Goal: Information Seeking & Learning: Learn about a topic

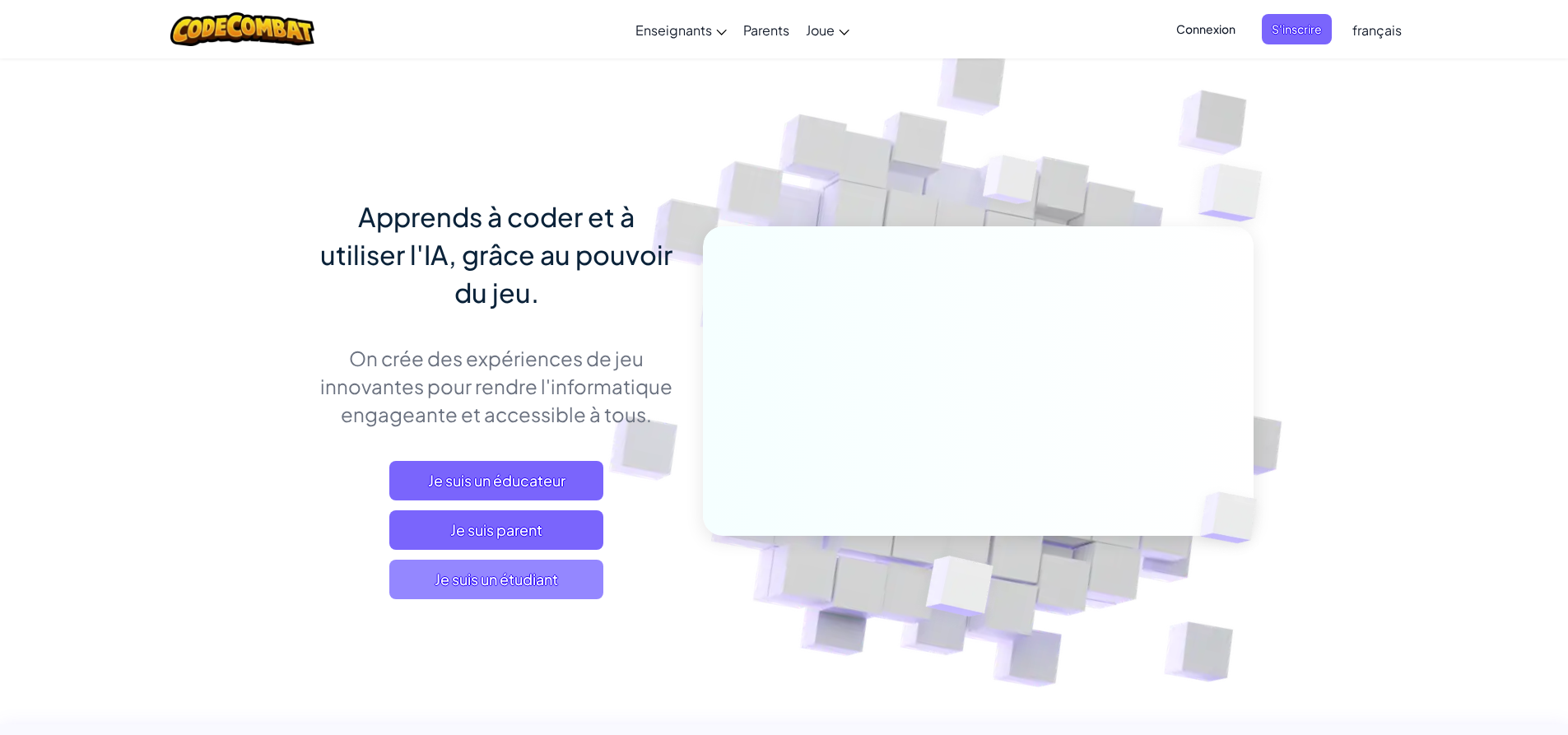
click at [523, 579] on span "Je suis un étudiant" at bounding box center [496, 580] width 214 height 39
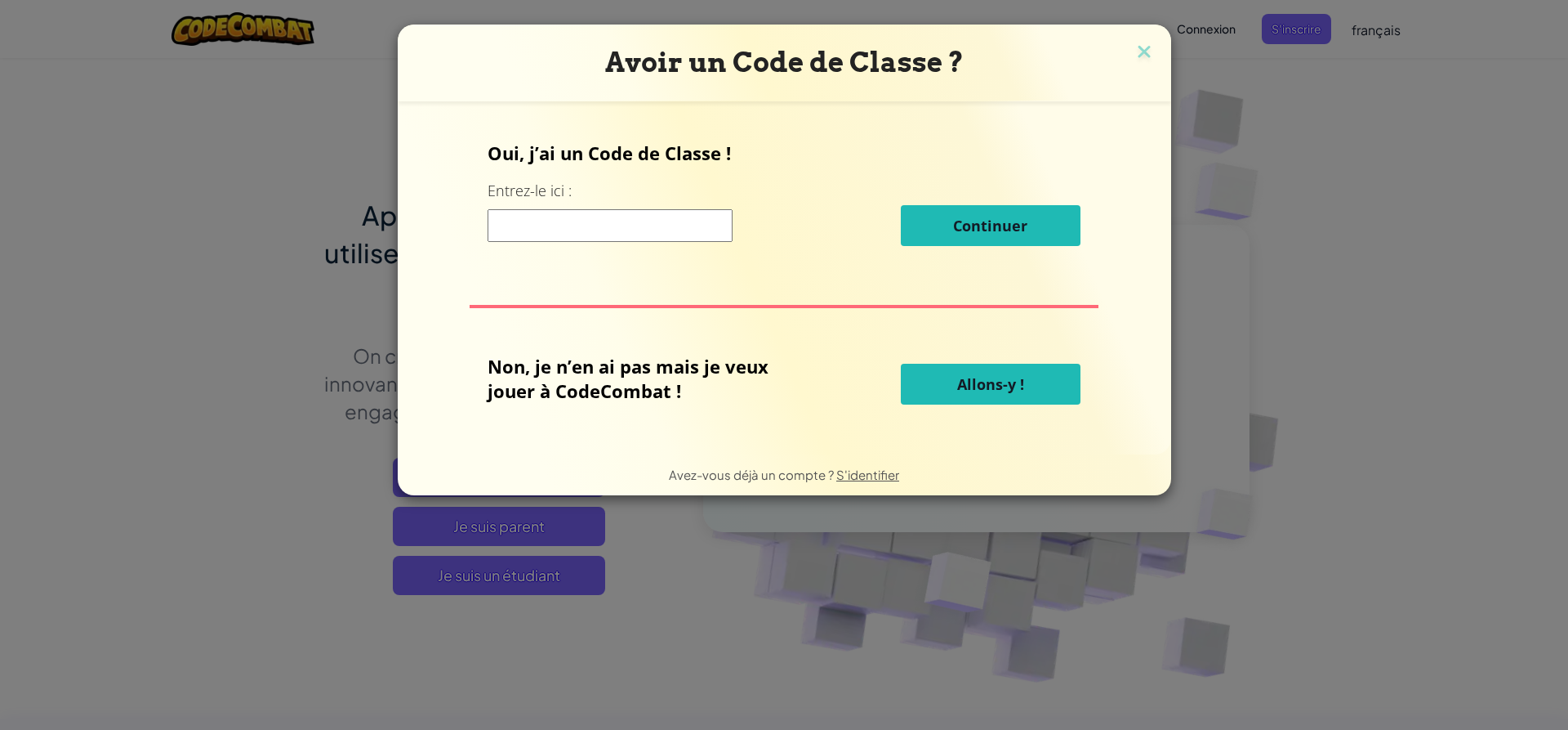
click at [934, 394] on button "Allons-y !" at bounding box center [990, 384] width 179 height 41
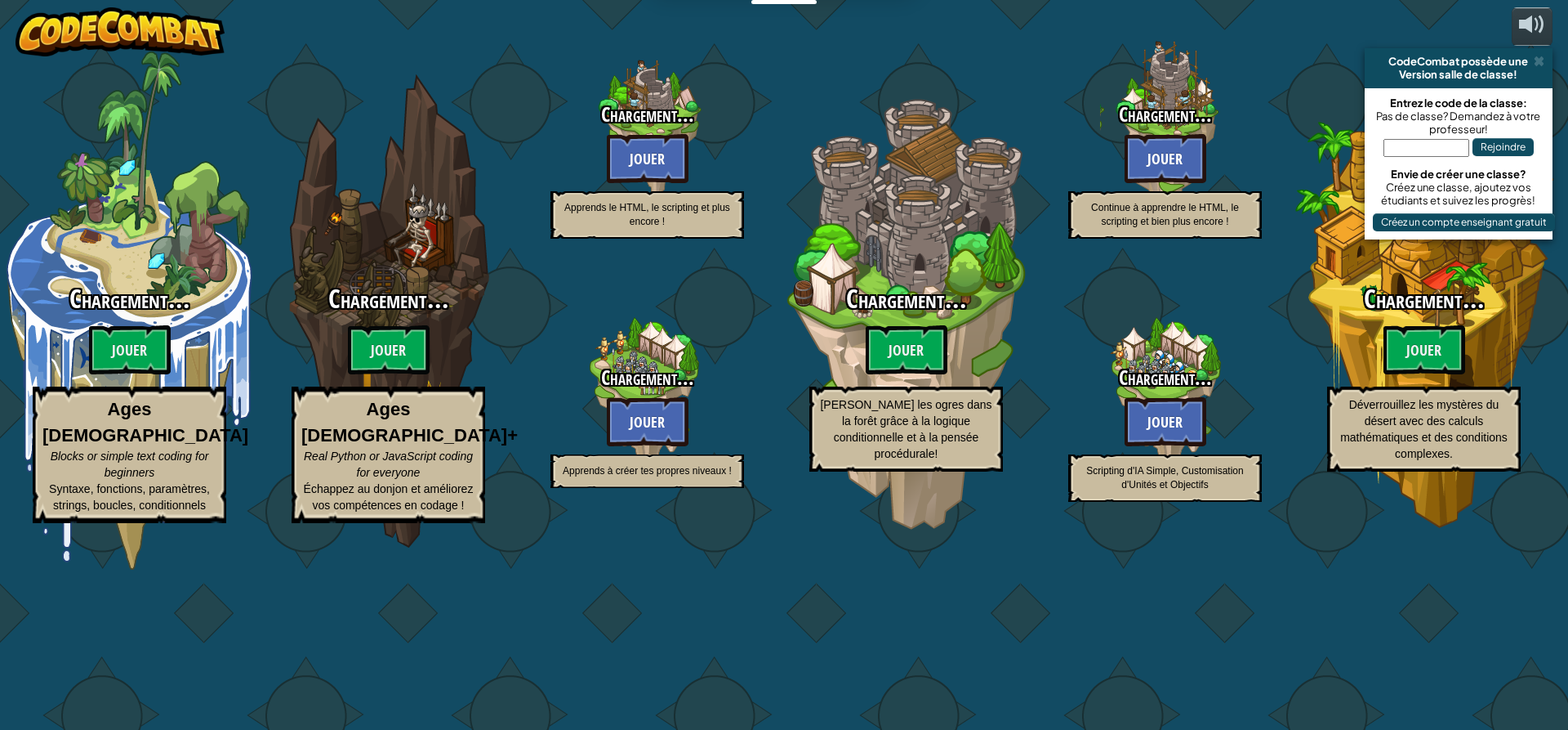
select select "fr"
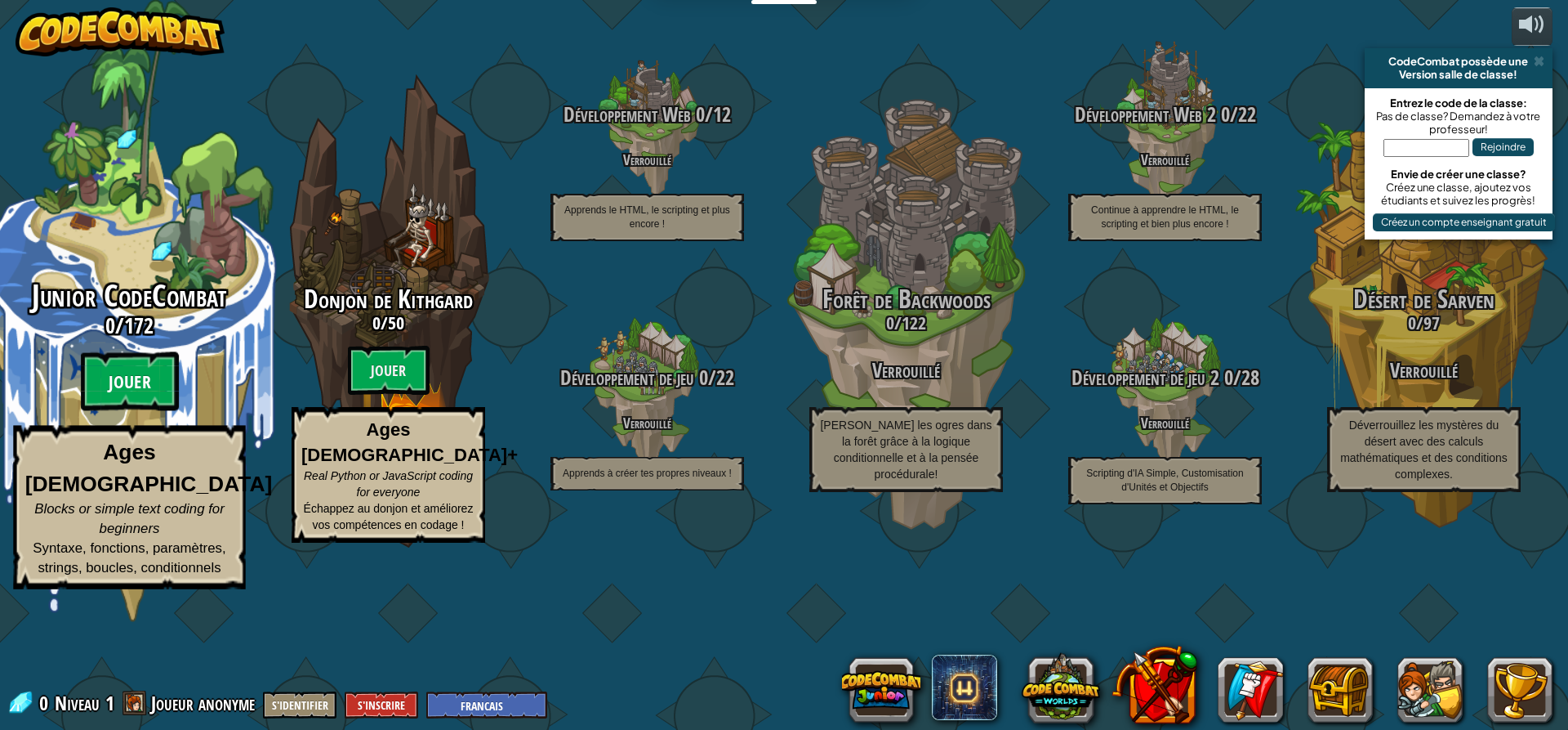
click at [108, 411] on btn "Jouer" at bounding box center [129, 381] width 98 height 59
select select "fr"
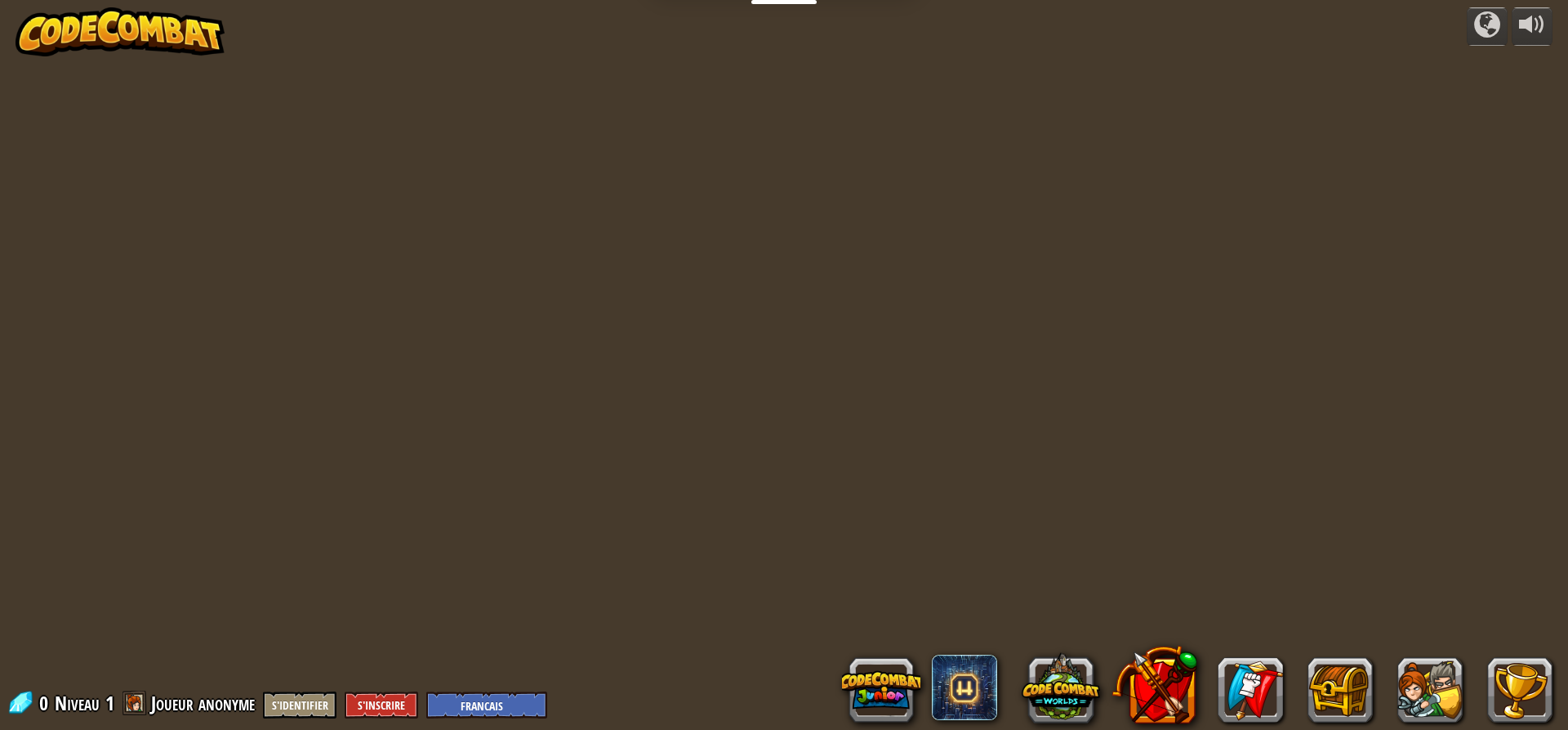
select select "fr"
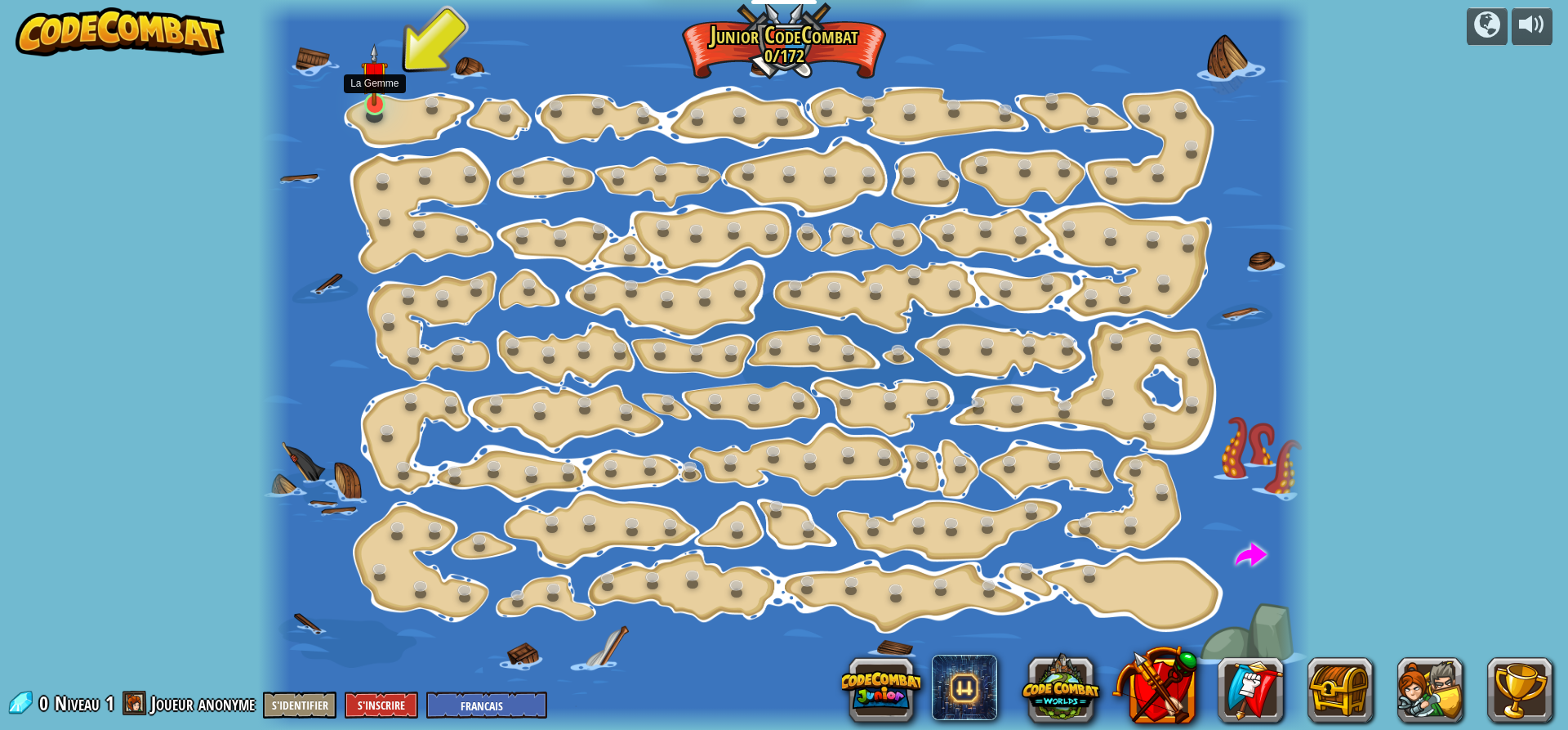
click at [376, 100] on img at bounding box center [375, 75] width 28 height 63
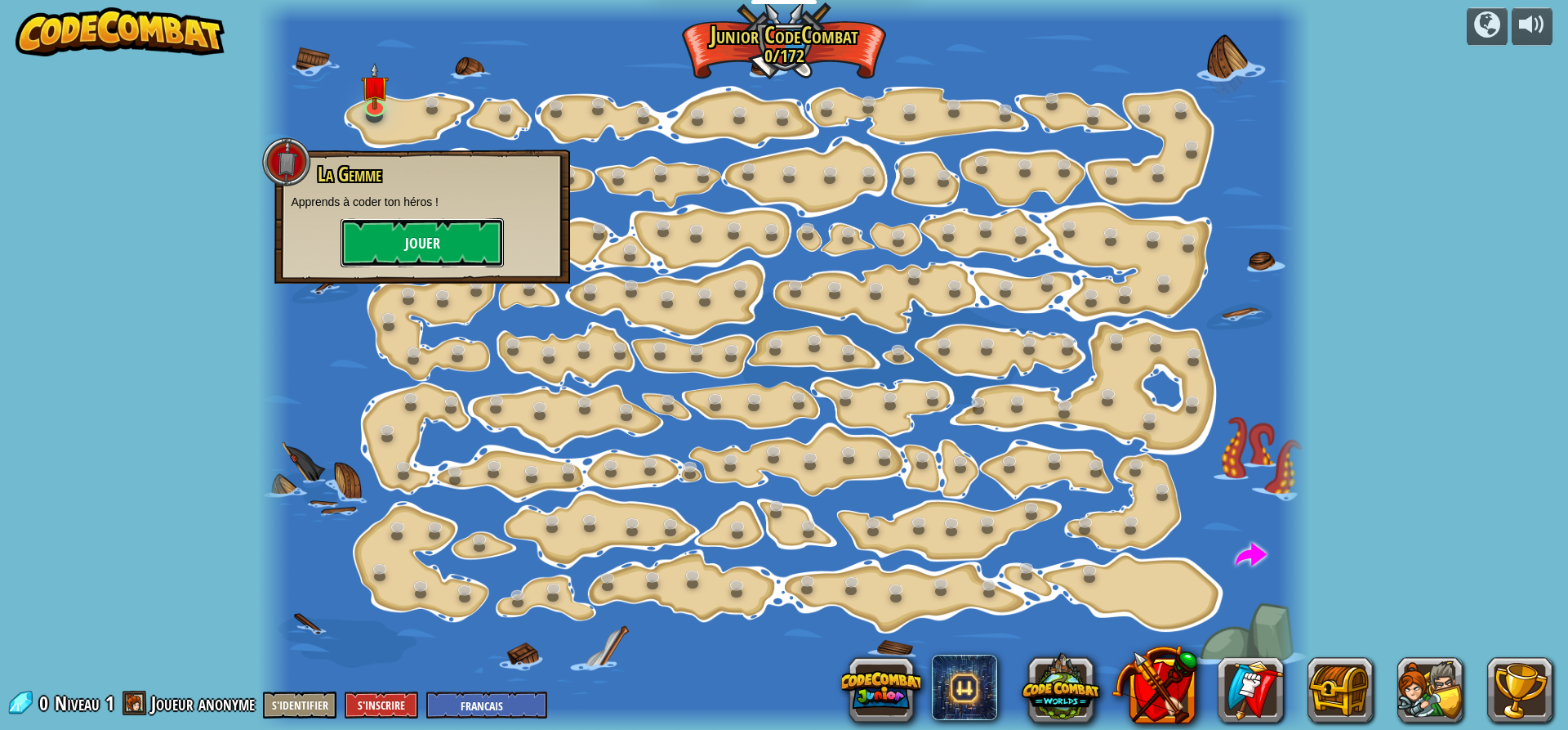
click at [389, 251] on button "Jouer" at bounding box center [422, 243] width 164 height 49
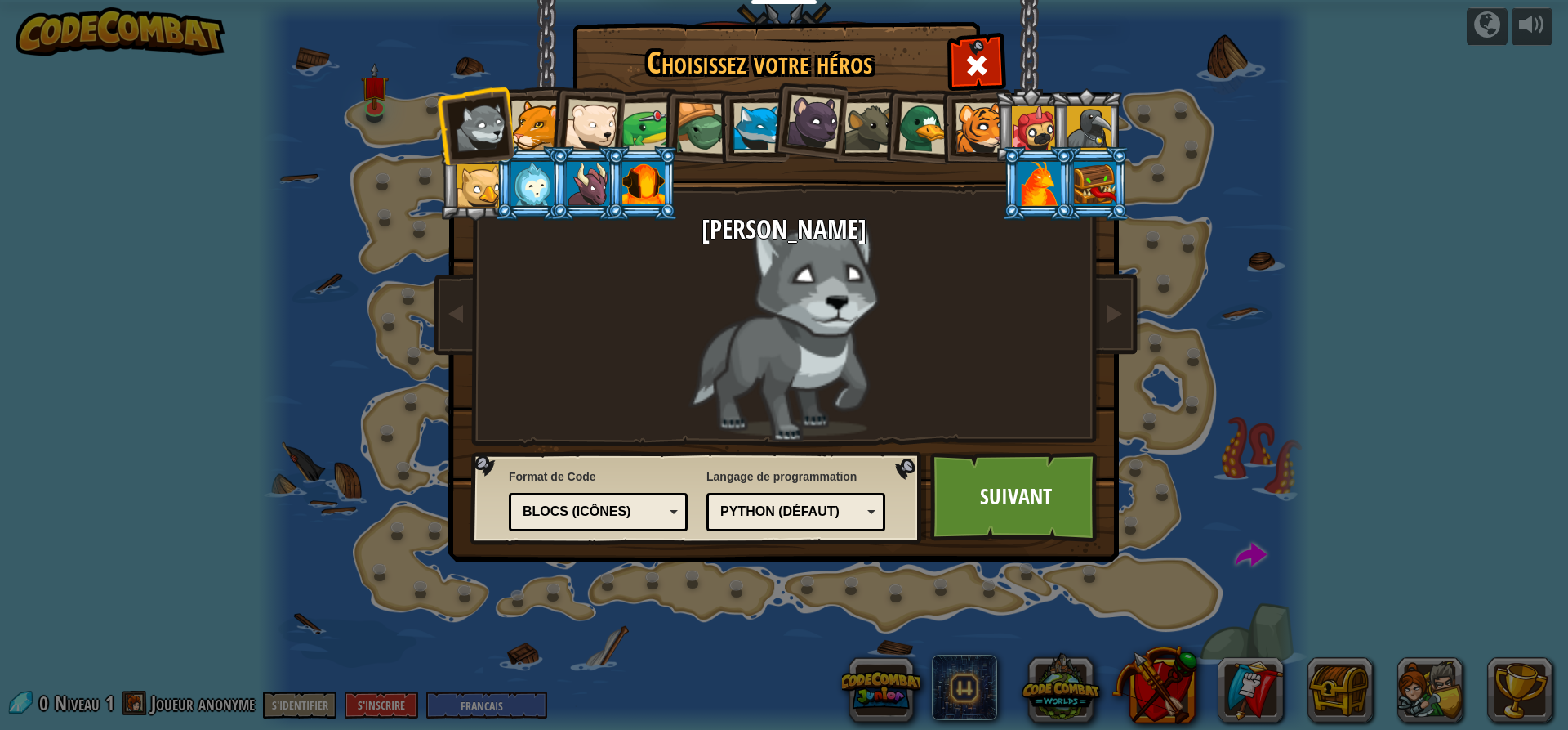
click at [715, 131] on div at bounding box center [703, 128] width 52 height 52
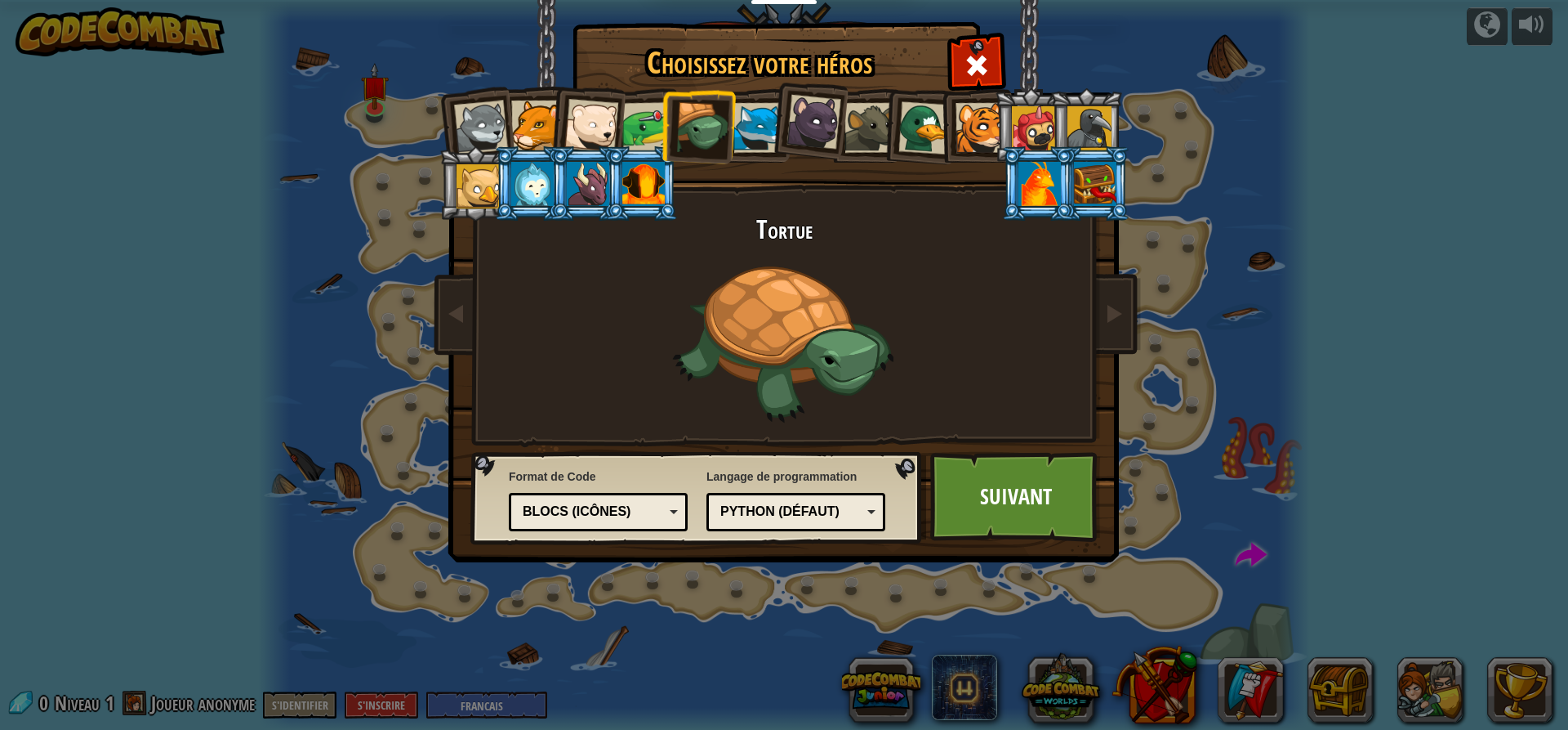
click at [760, 139] on div at bounding box center [758, 128] width 50 height 50
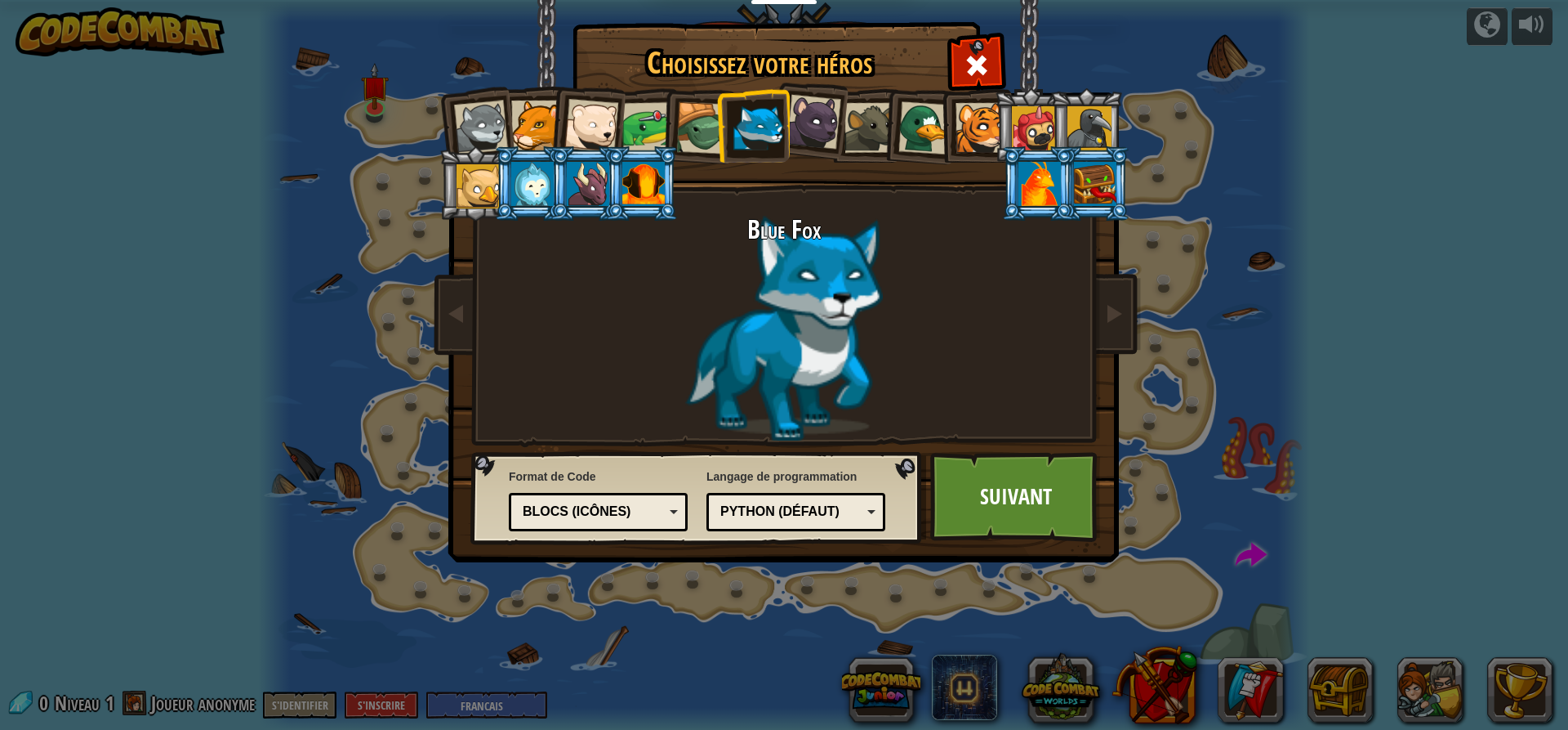
click at [654, 190] on div at bounding box center [644, 183] width 43 height 44
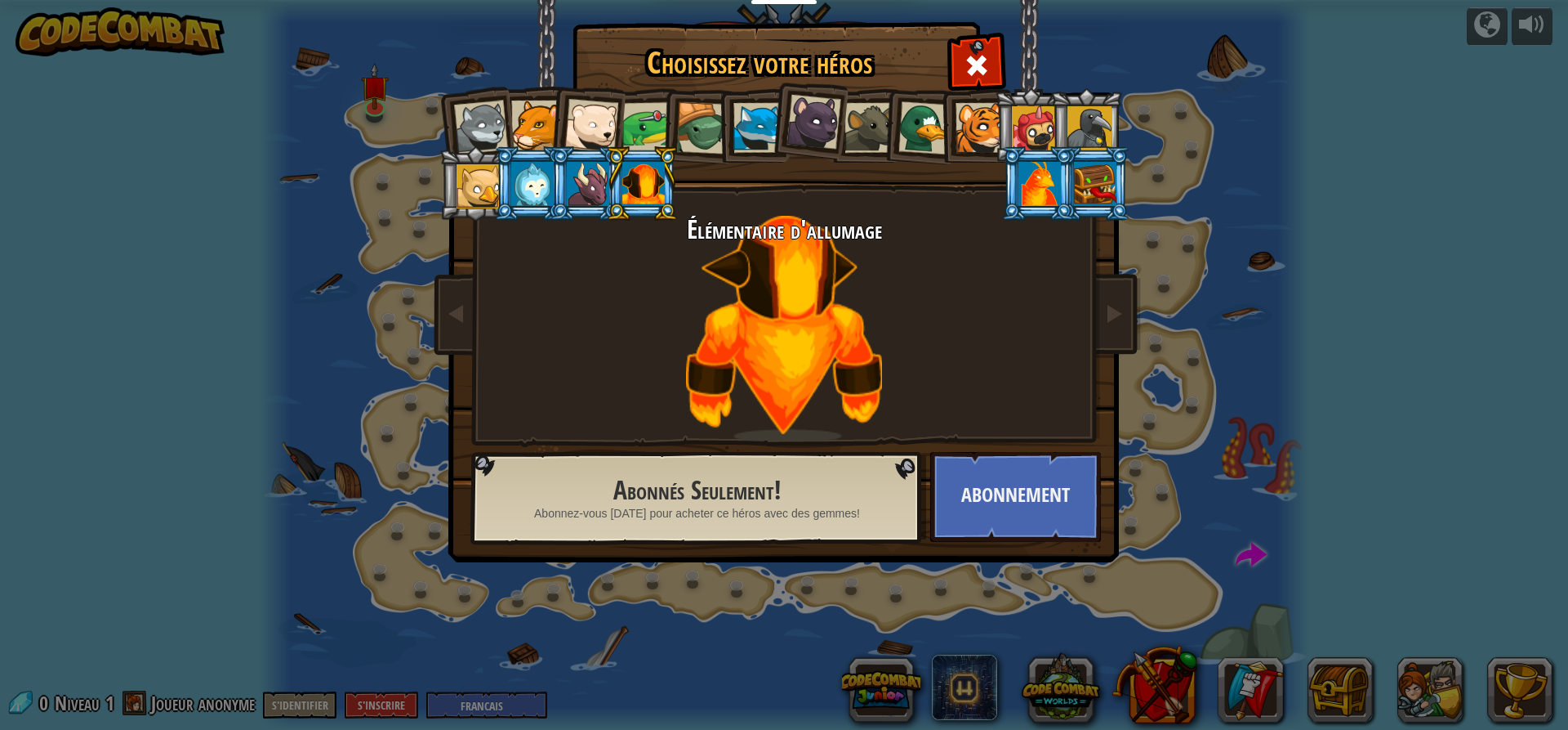
click at [1039, 199] on div at bounding box center [1040, 183] width 43 height 44
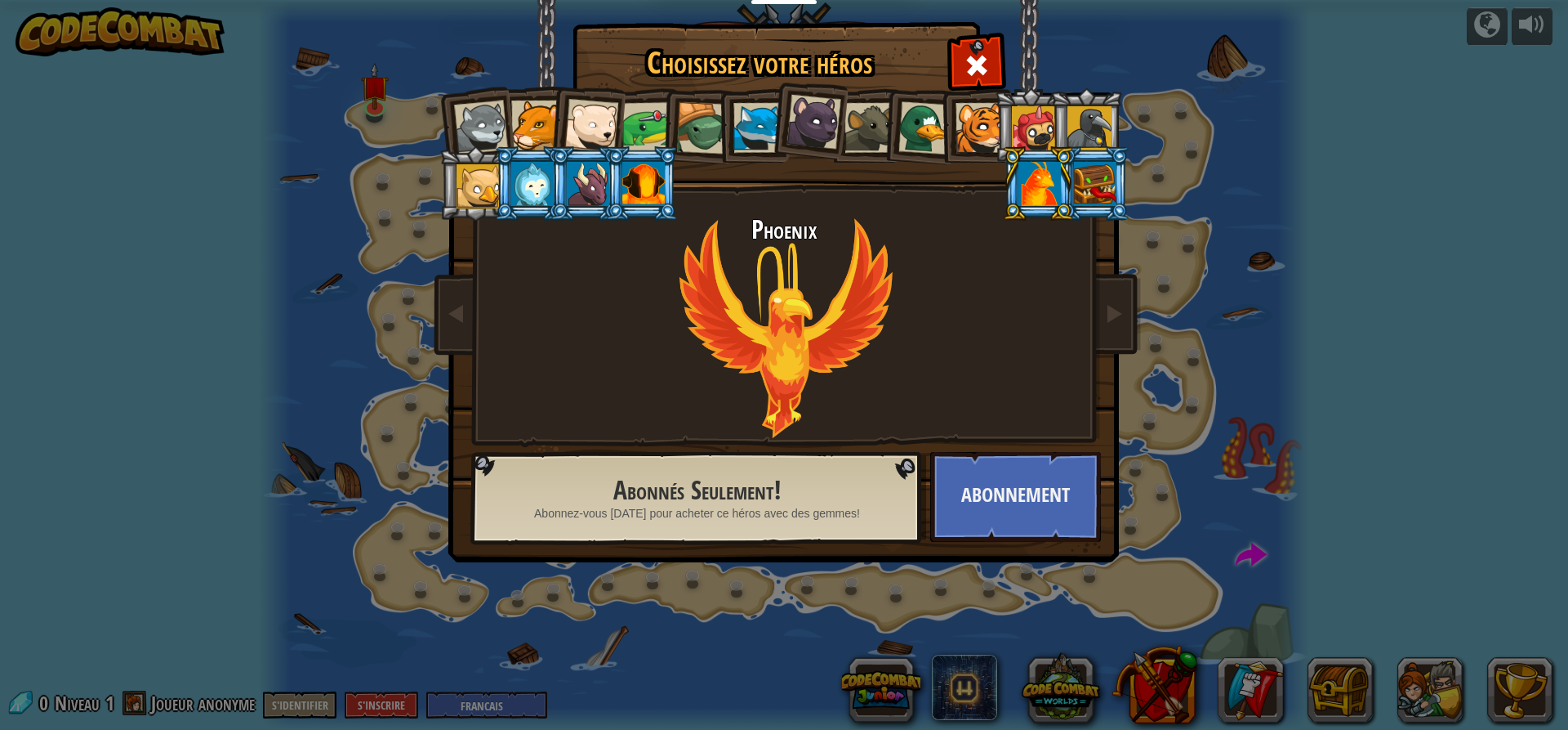
click at [1085, 192] on div at bounding box center [1096, 183] width 43 height 44
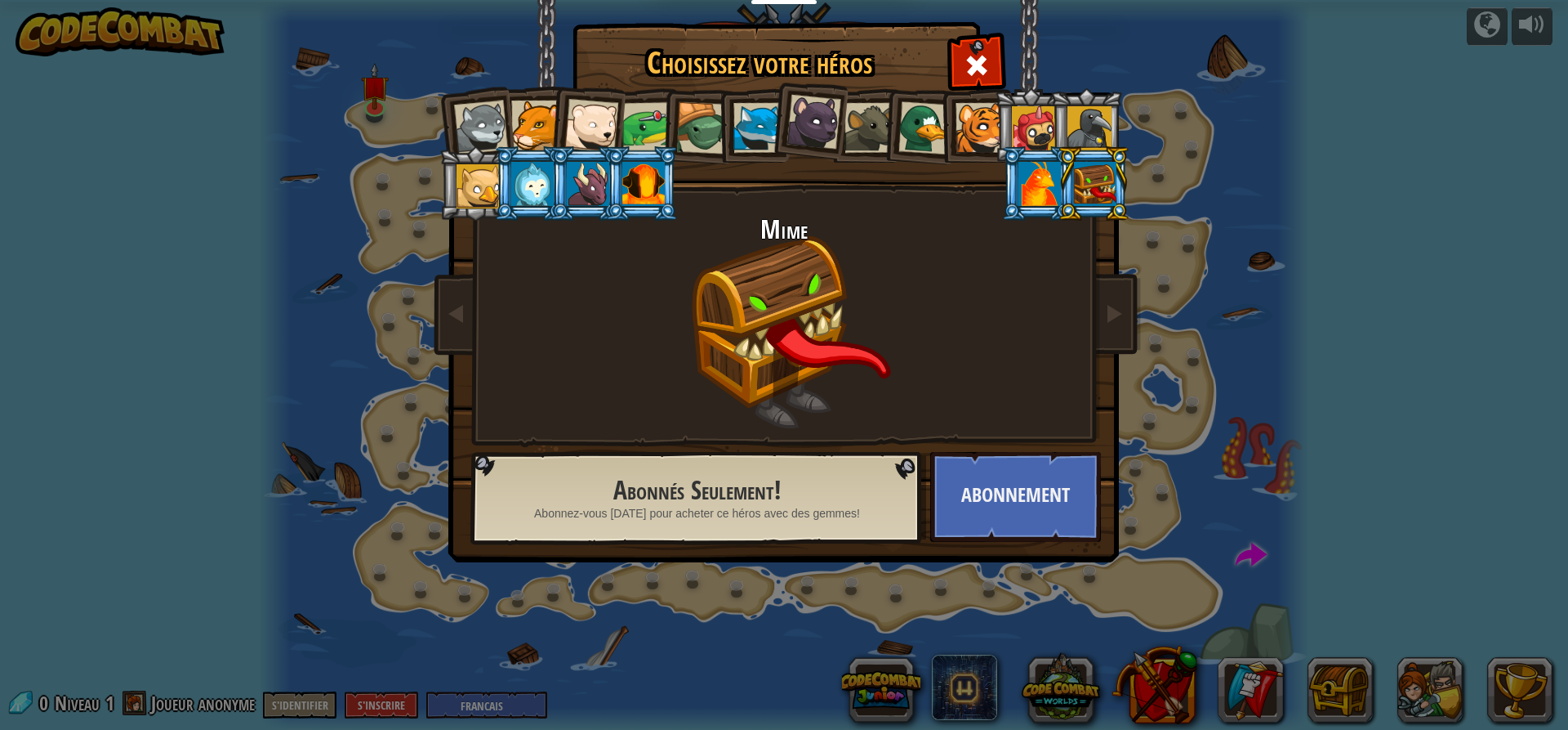
click at [1037, 196] on div at bounding box center [1040, 183] width 43 height 44
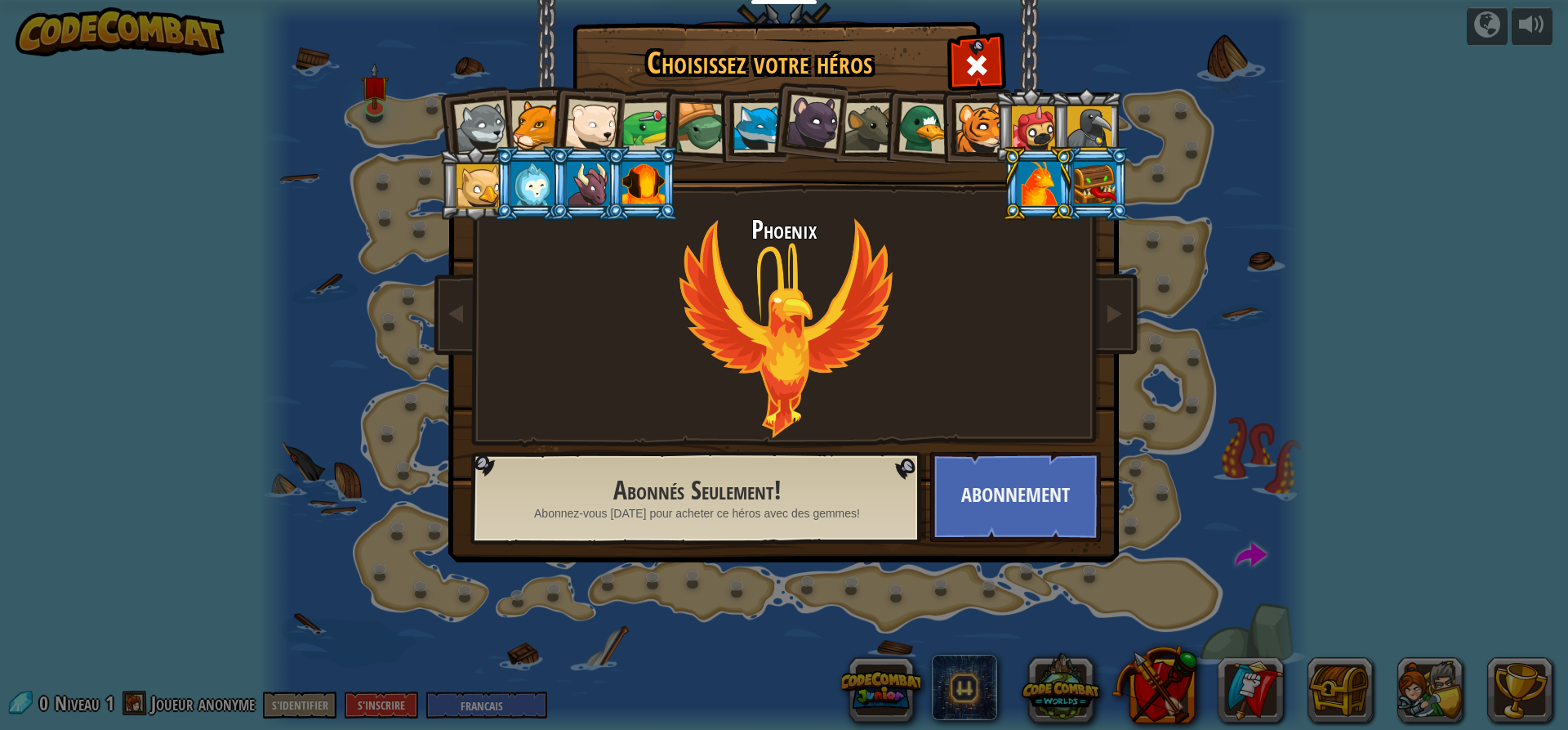
click at [492, 193] on div at bounding box center [478, 186] width 44 height 44
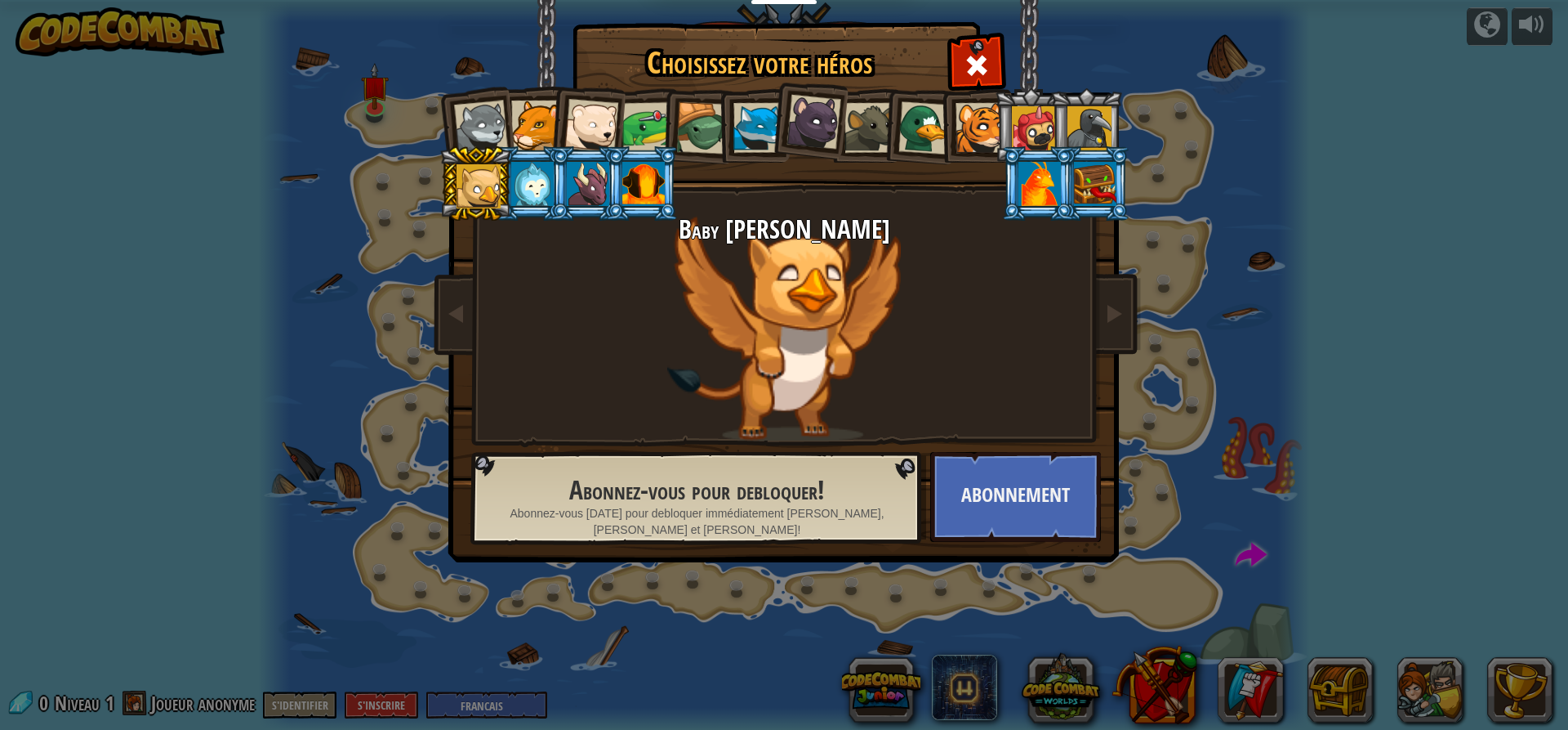
click at [548, 194] on div at bounding box center [533, 183] width 43 height 44
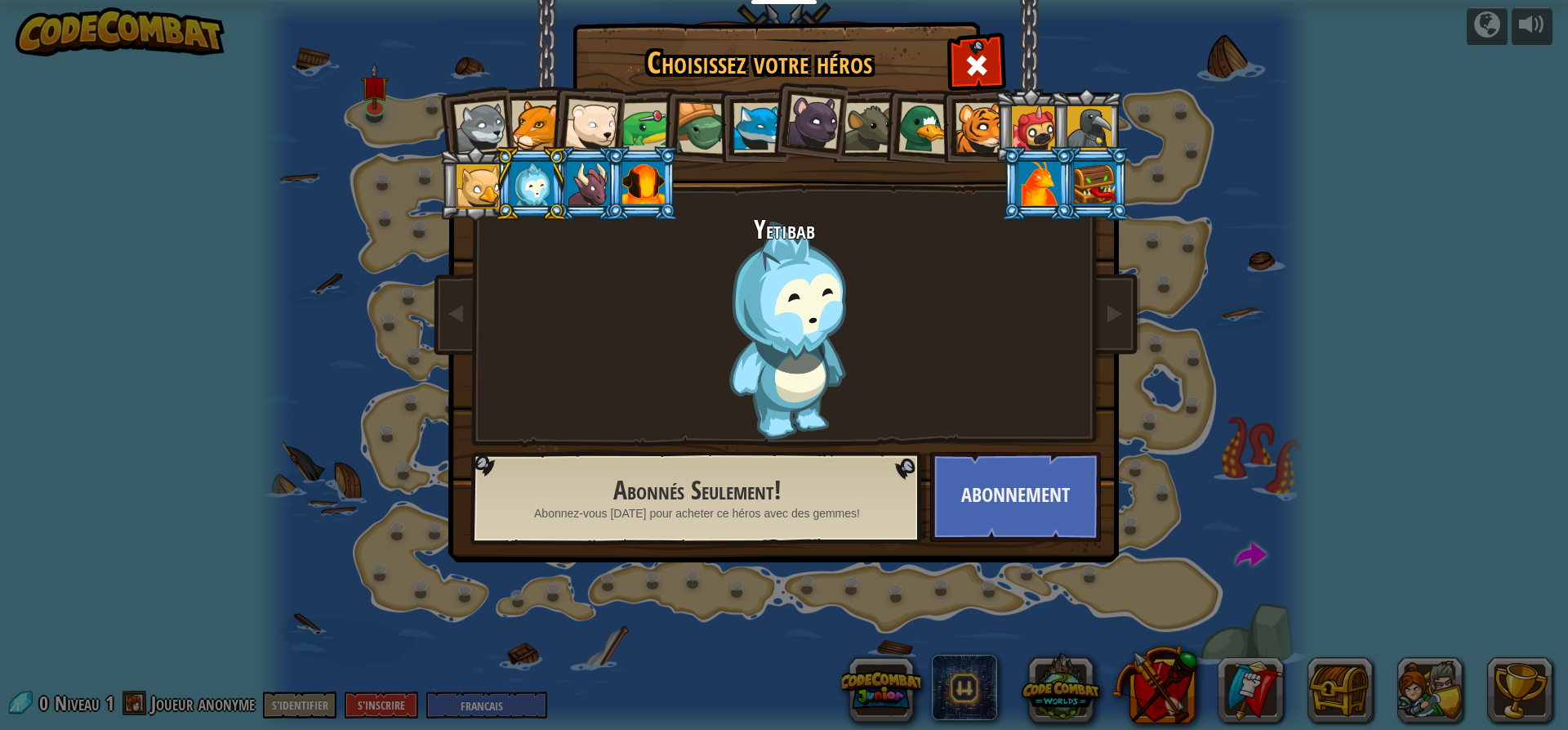
click at [584, 189] on div at bounding box center [588, 183] width 43 height 44
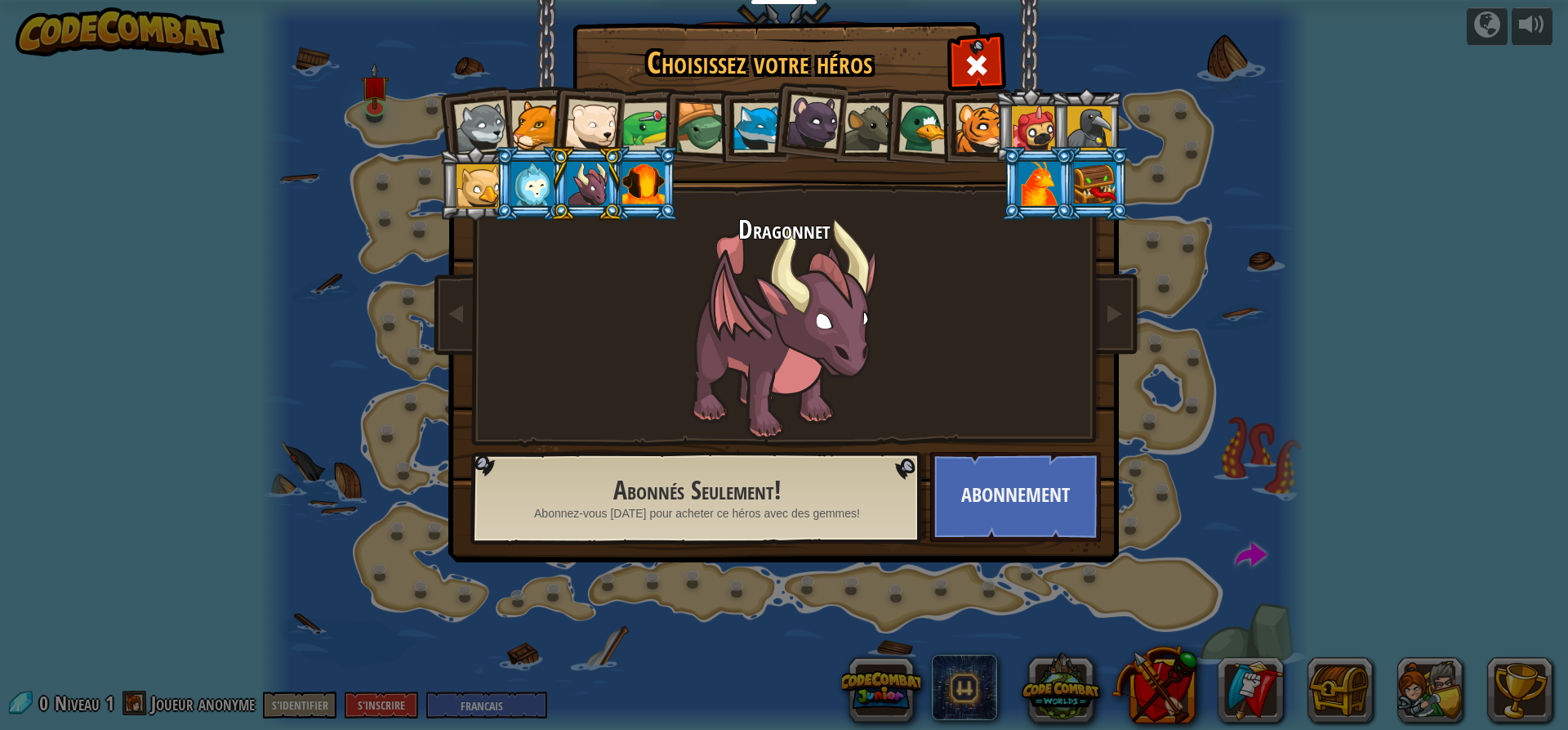
click at [644, 183] on div at bounding box center [644, 183] width 43 height 44
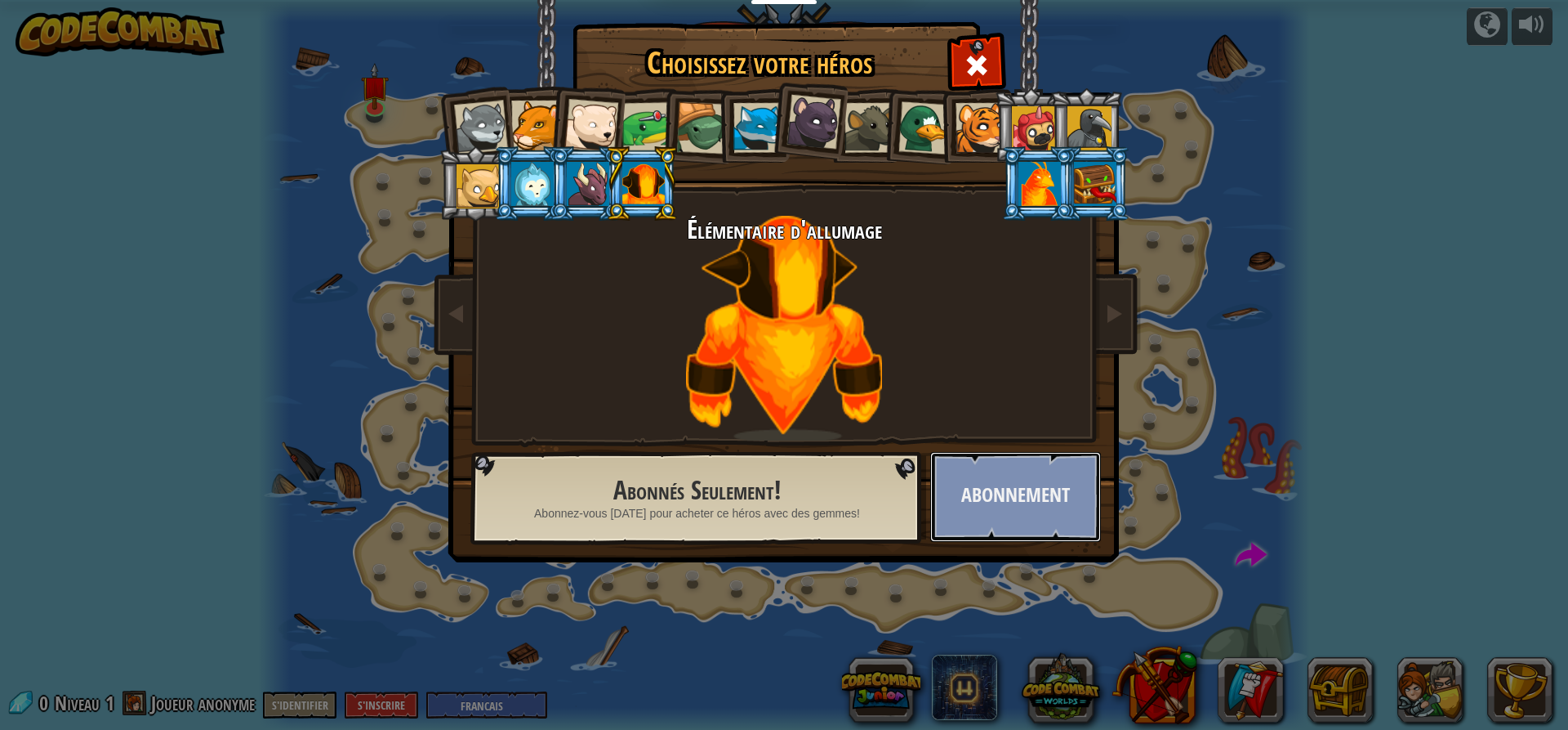
click at [1013, 495] on button "Abonnement" at bounding box center [1016, 497] width 171 height 90
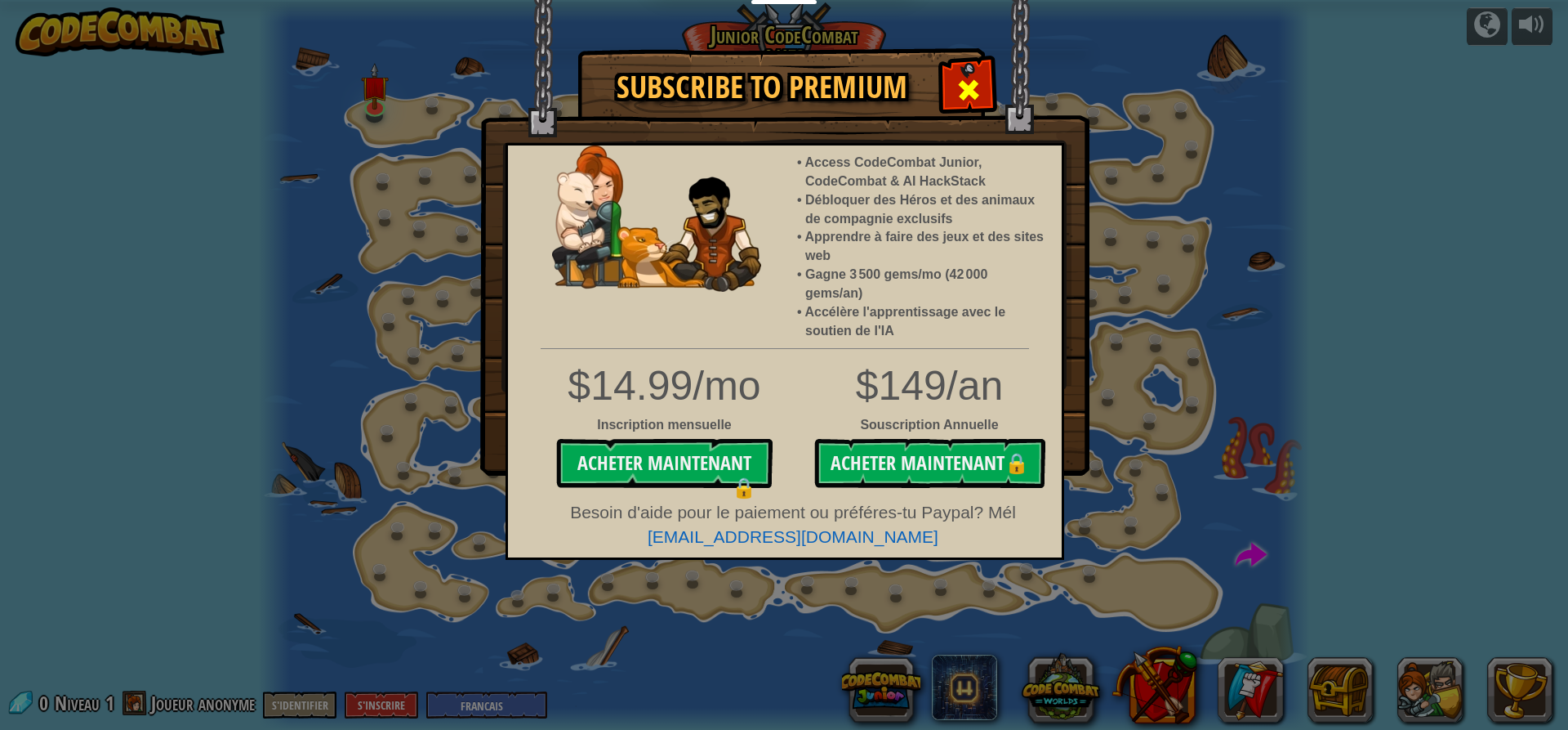
click at [974, 73] on div at bounding box center [968, 87] width 51 height 51
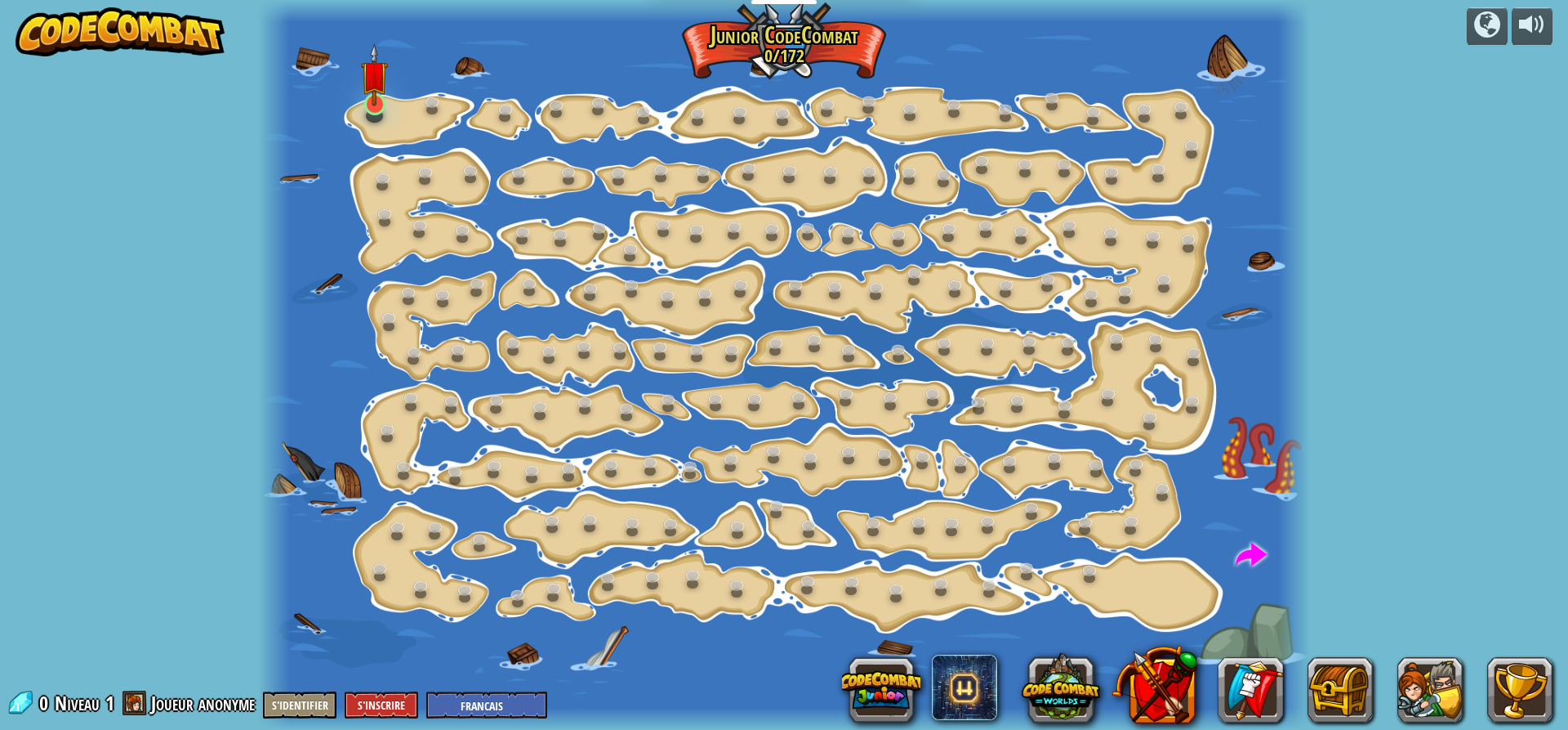
click at [362, 97] on img at bounding box center [375, 75] width 28 height 63
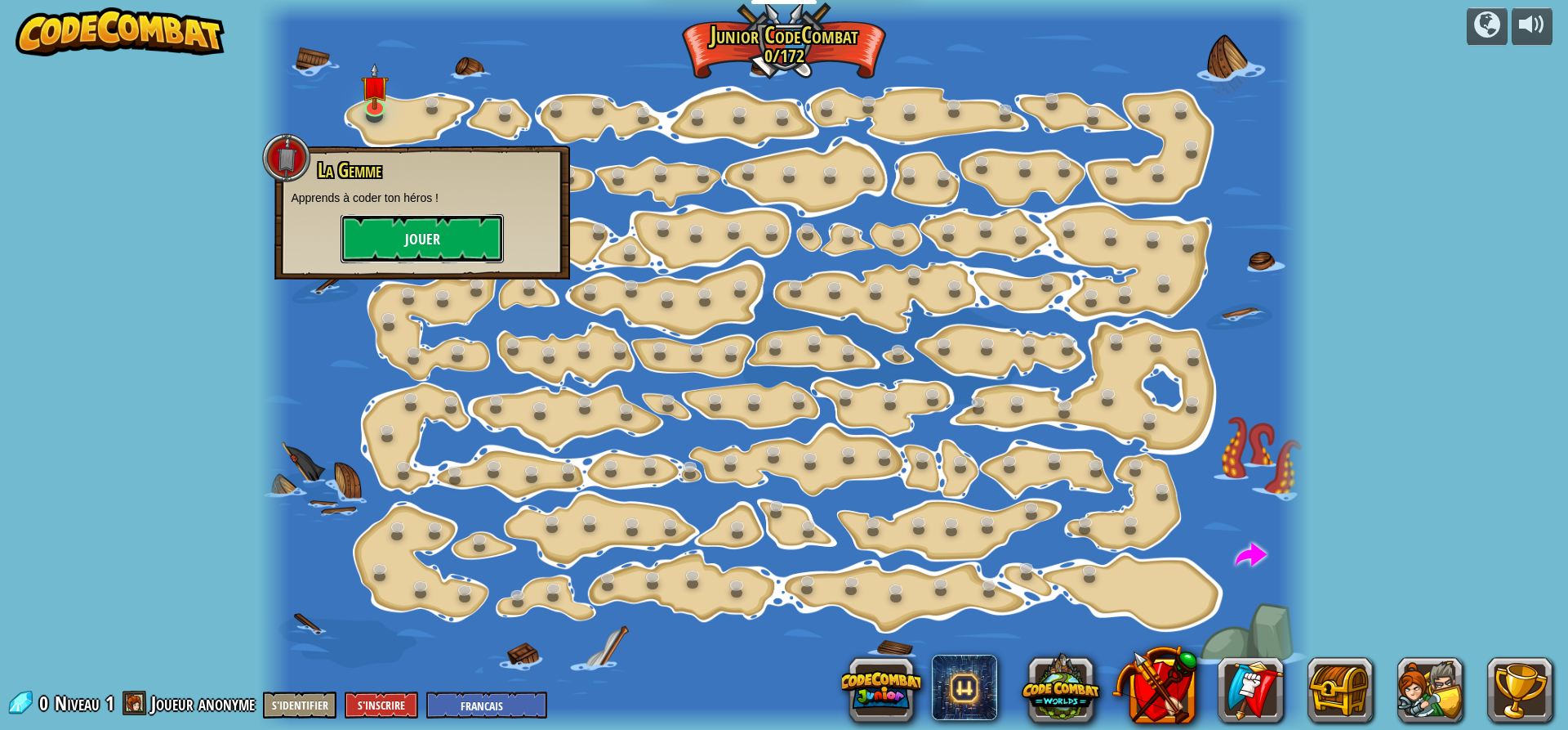
click at [437, 232] on button "Jouer" at bounding box center [422, 238] width 164 height 49
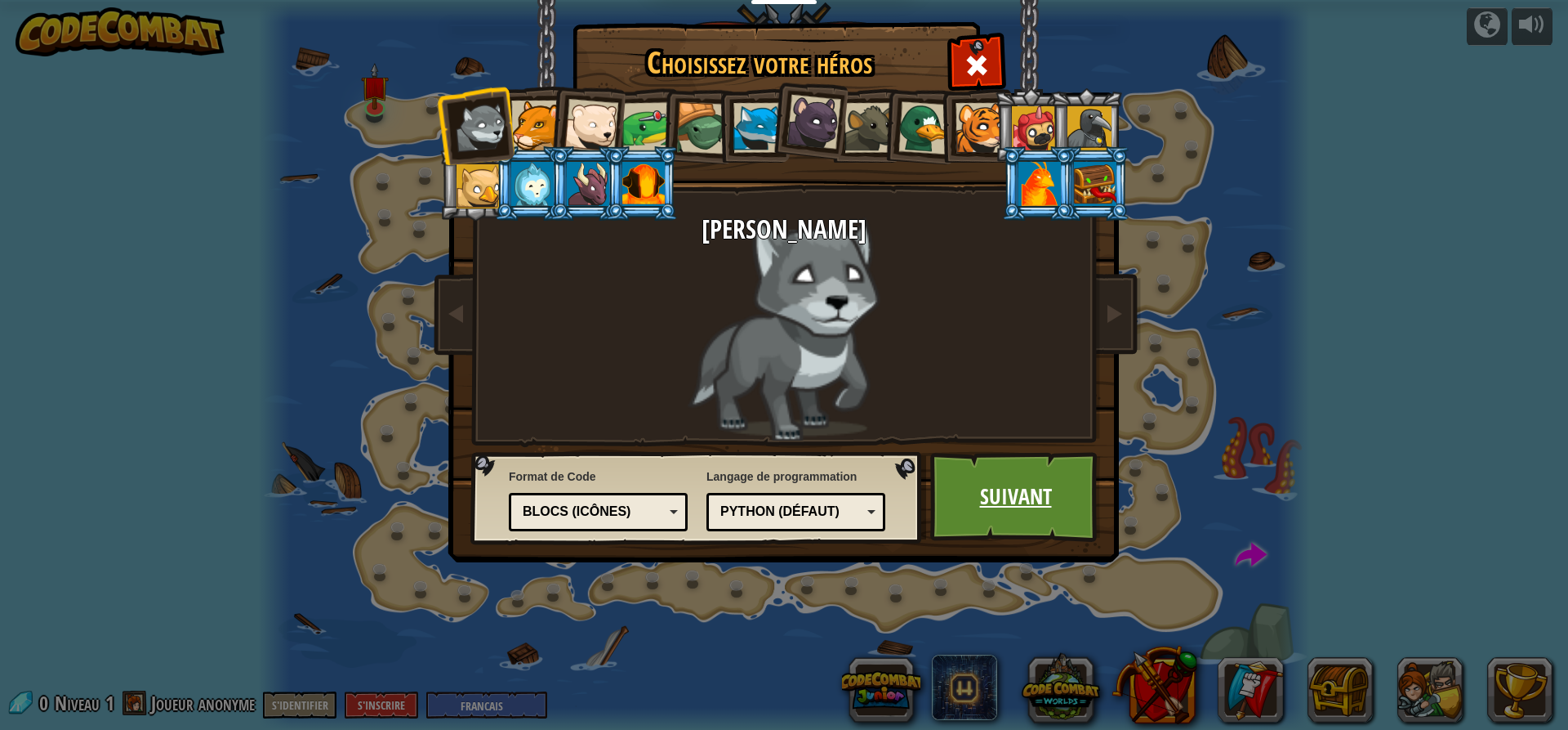
click at [968, 500] on link "Suivant" at bounding box center [1016, 497] width 171 height 90
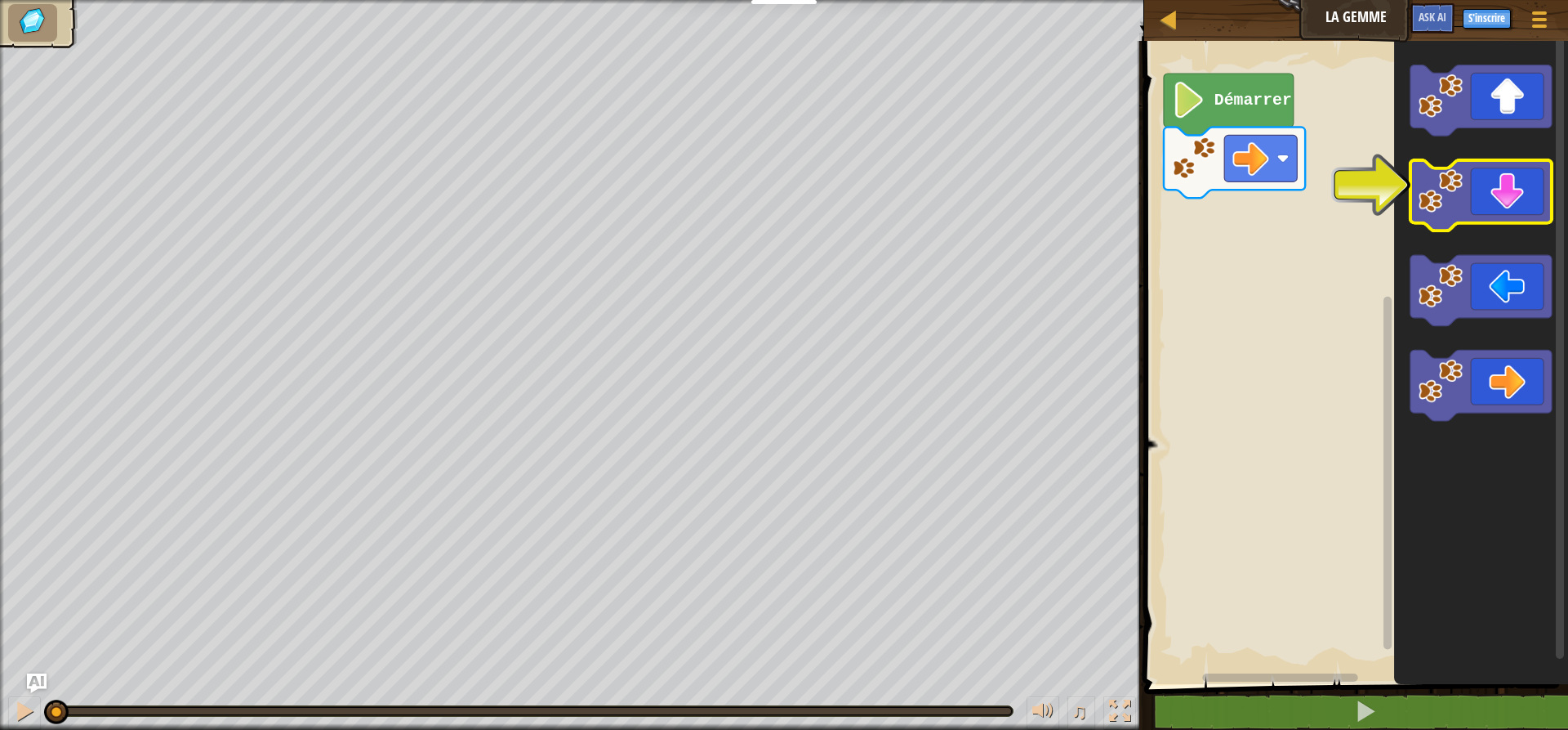
click at [1478, 186] on icon "Espace de travail de Blocky" at bounding box center [1482, 195] width 141 height 71
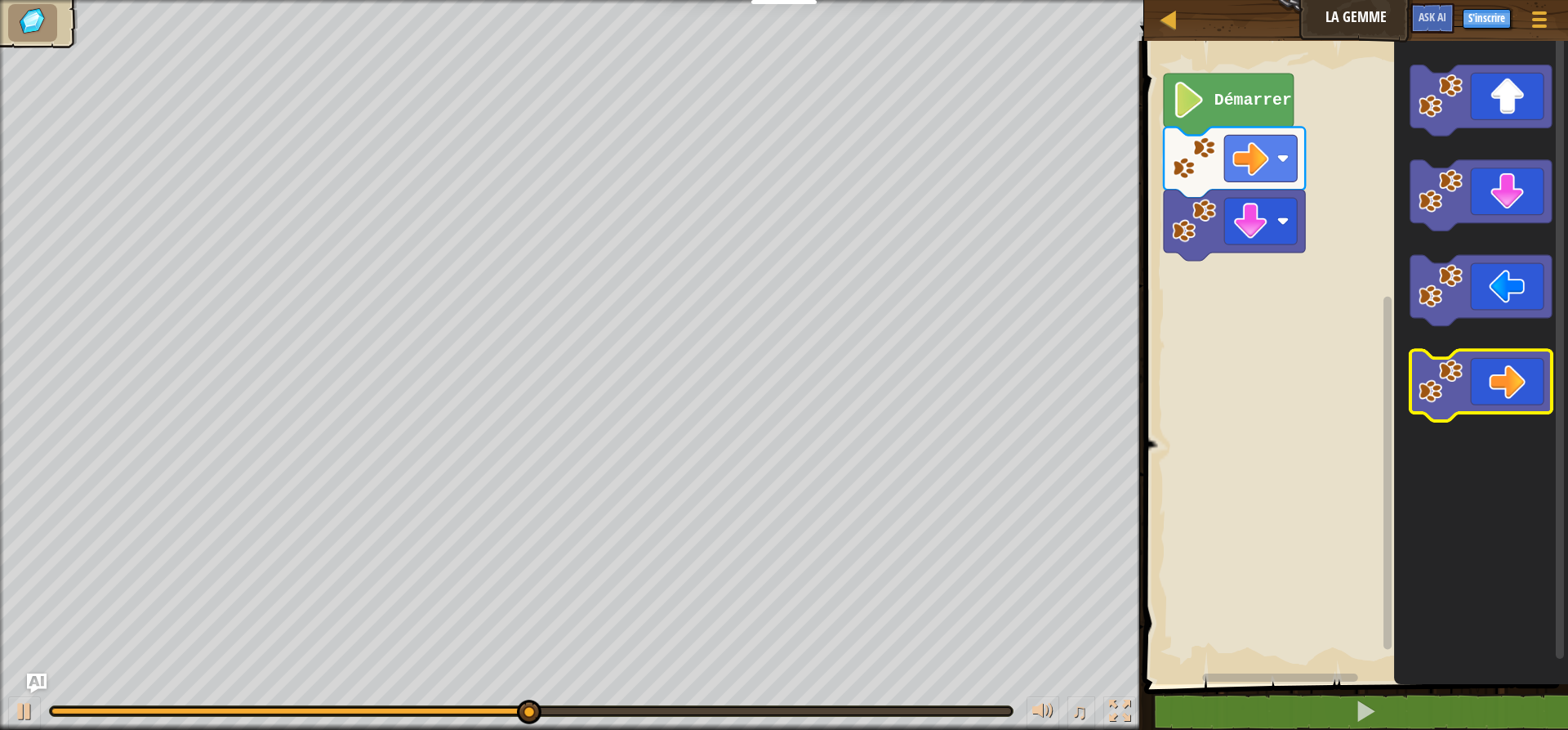
click at [1531, 379] on icon "Espace de travail de Blocky" at bounding box center [1482, 385] width 141 height 71
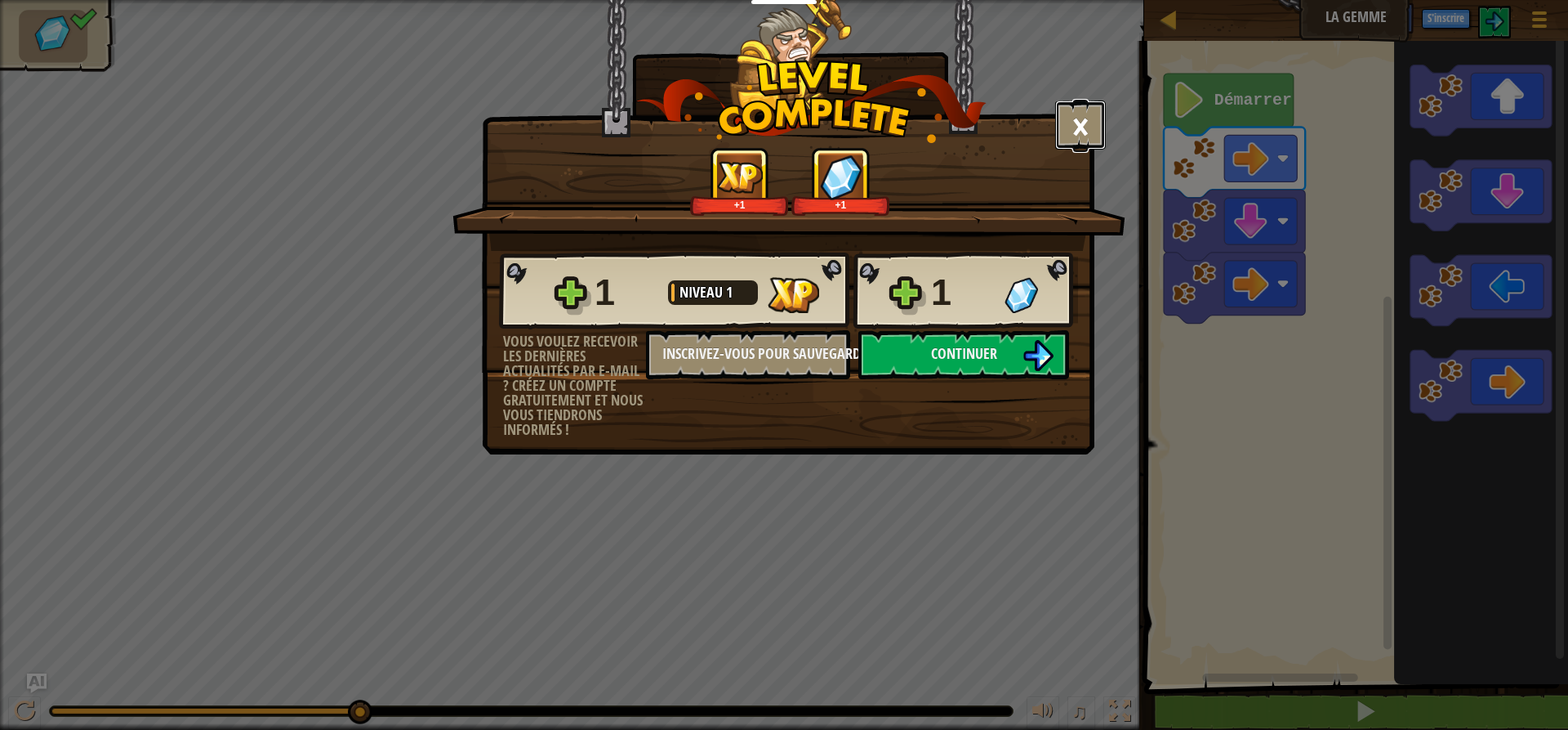
click at [1070, 115] on button "×" at bounding box center [1080, 125] width 50 height 49
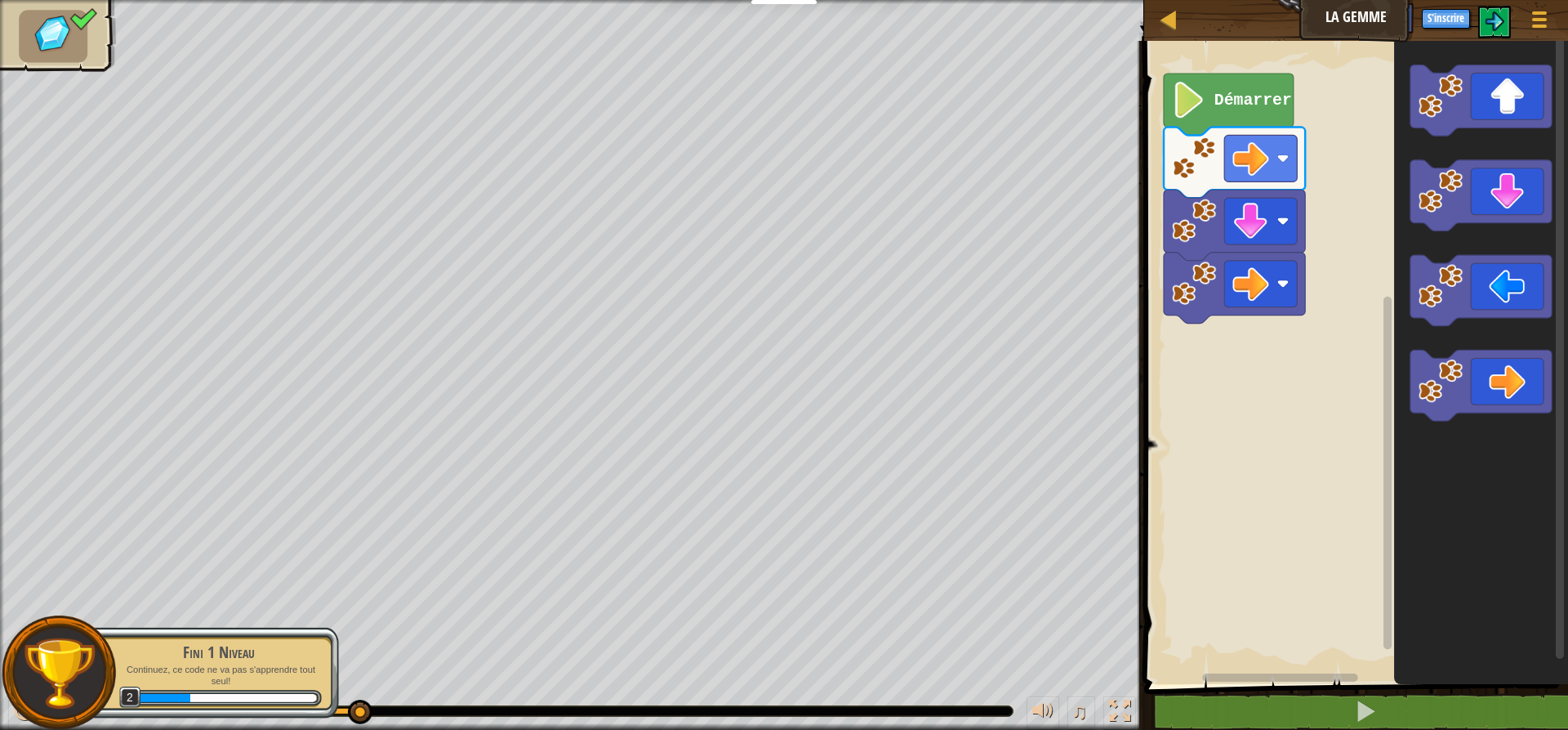
click at [241, 664] on p "Continuez, ce code ne va pas s'apprendre tout seul!" at bounding box center [218, 675] width 205 height 23
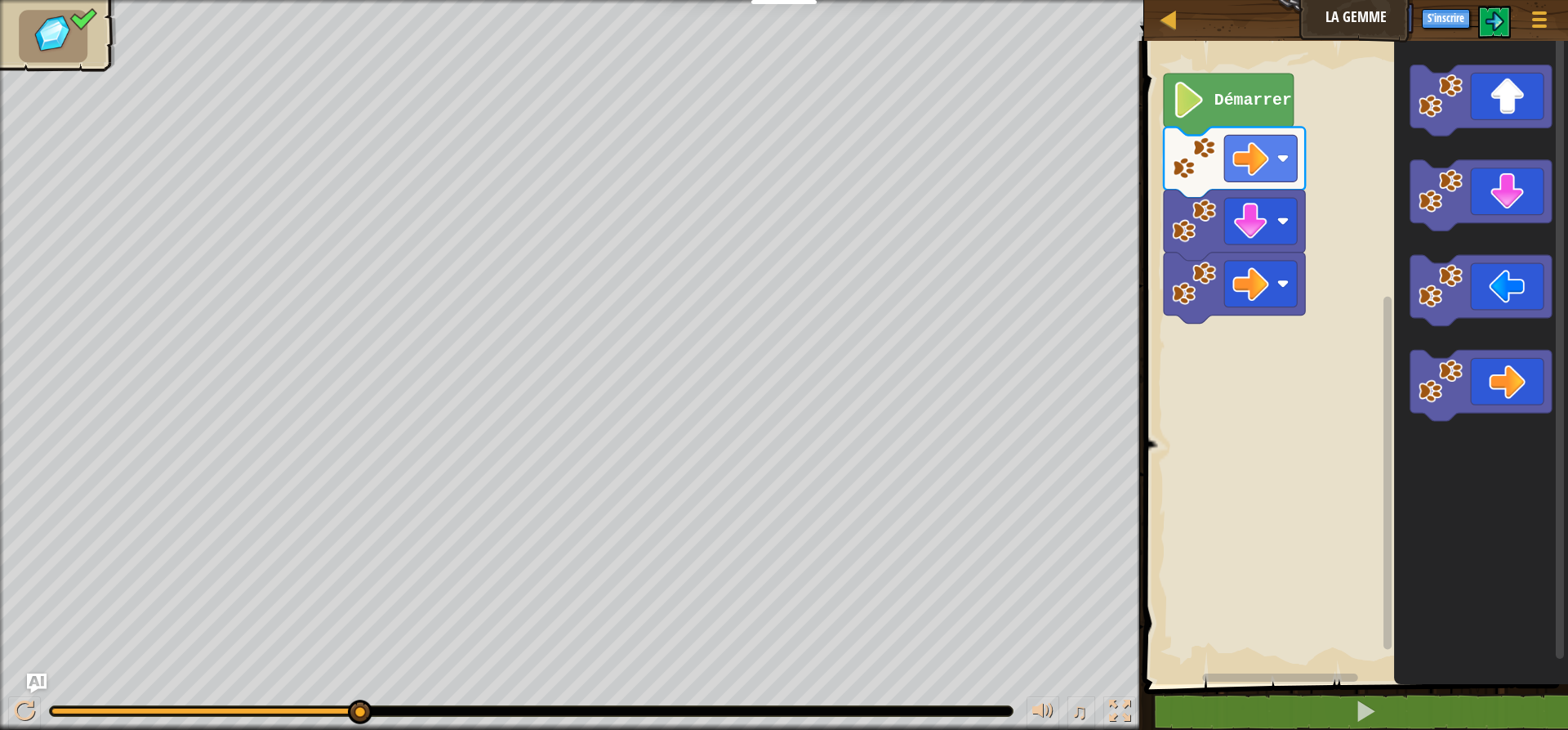
click at [1269, 91] on text "Démarrer" at bounding box center [1253, 100] width 77 height 18
click at [1271, 109] on text "Démarrer" at bounding box center [1253, 100] width 77 height 18
click at [1490, 307] on icon "Espace de travail de Blocky" at bounding box center [1482, 290] width 141 height 71
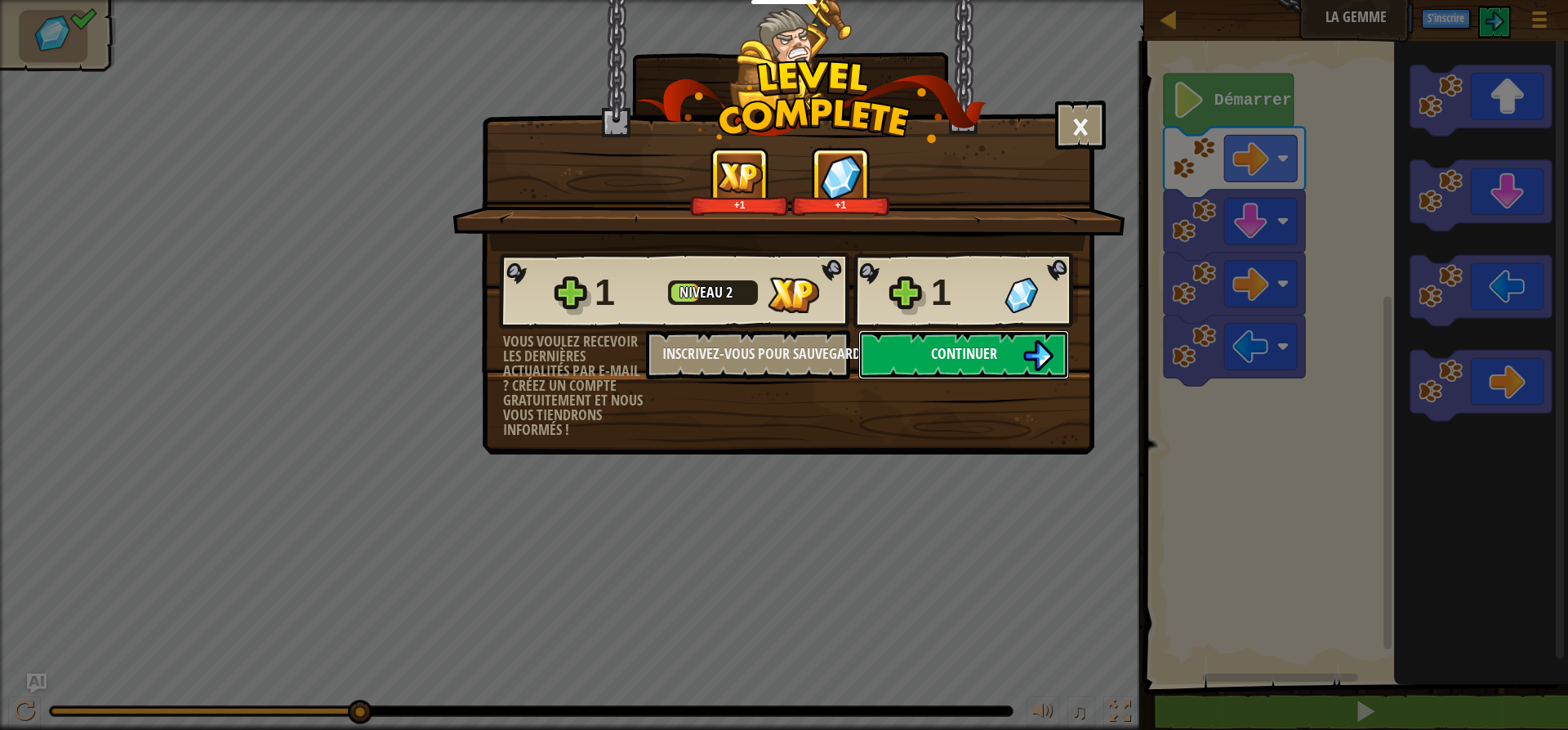
click at [937, 357] on span "Continuer" at bounding box center [964, 353] width 66 height 20
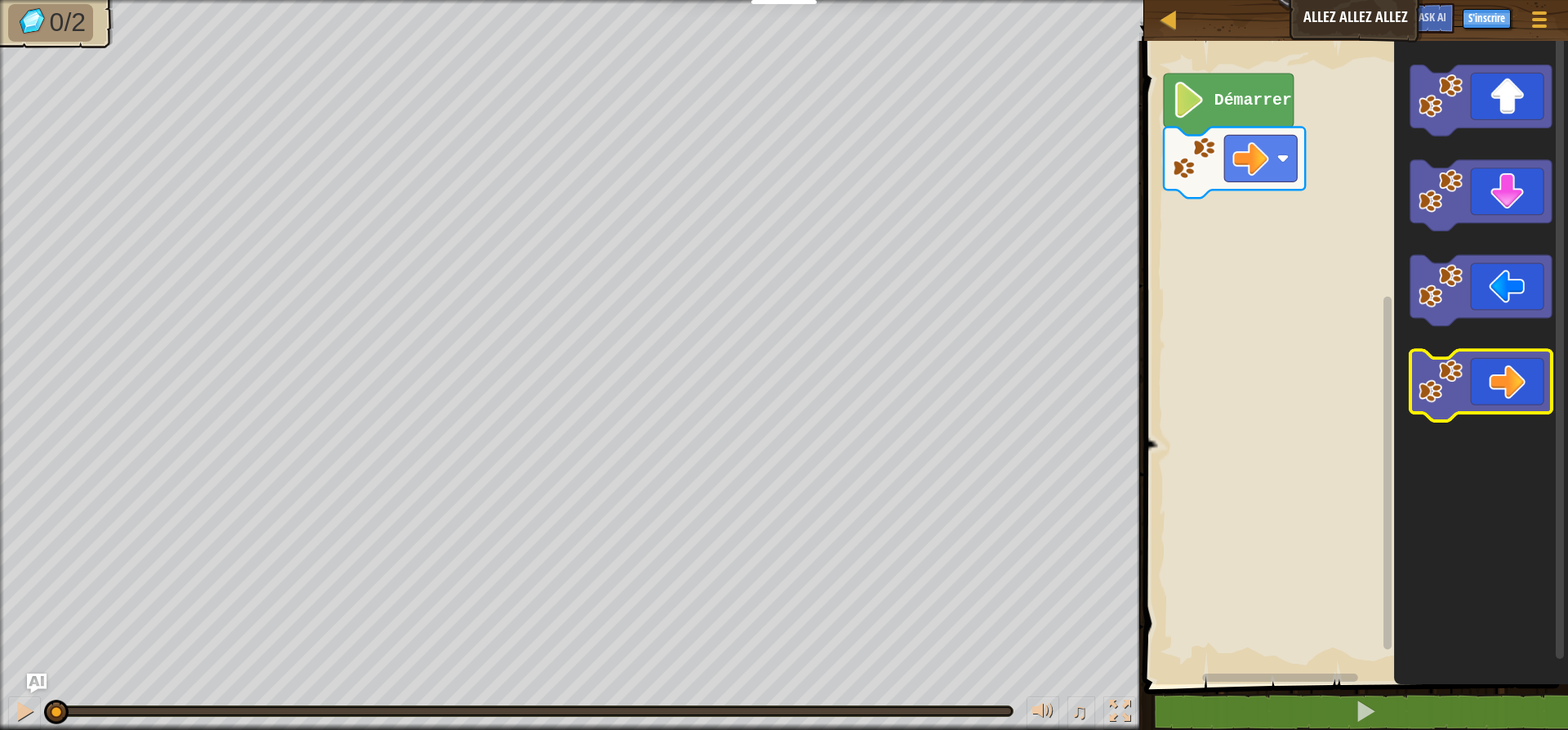
click at [1444, 368] on image "Espace de travail de Blocky" at bounding box center [1440, 380] width 44 height 44
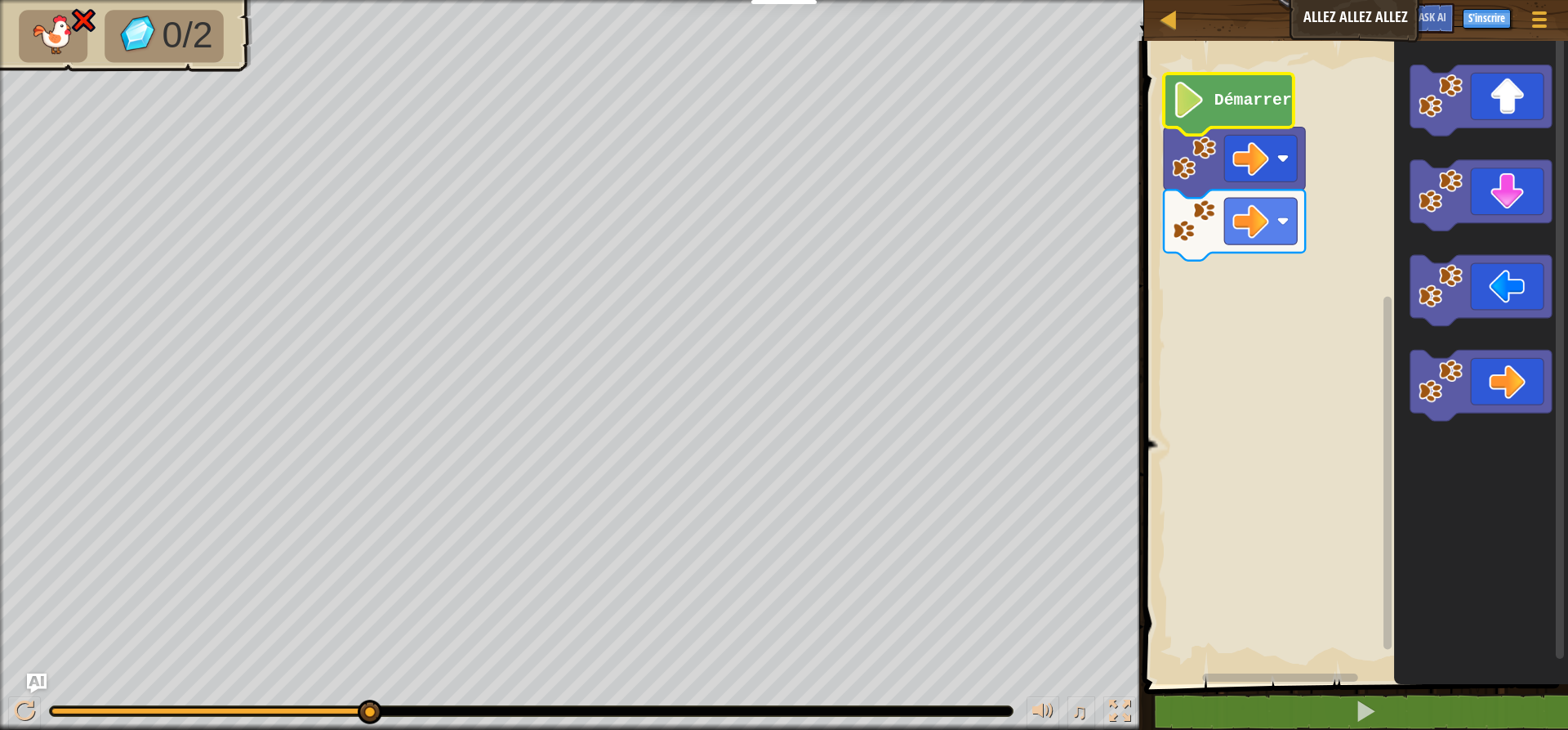
click at [1218, 103] on text "Démarrer" at bounding box center [1253, 100] width 77 height 18
click at [1166, 12] on div at bounding box center [1168, 20] width 20 height 20
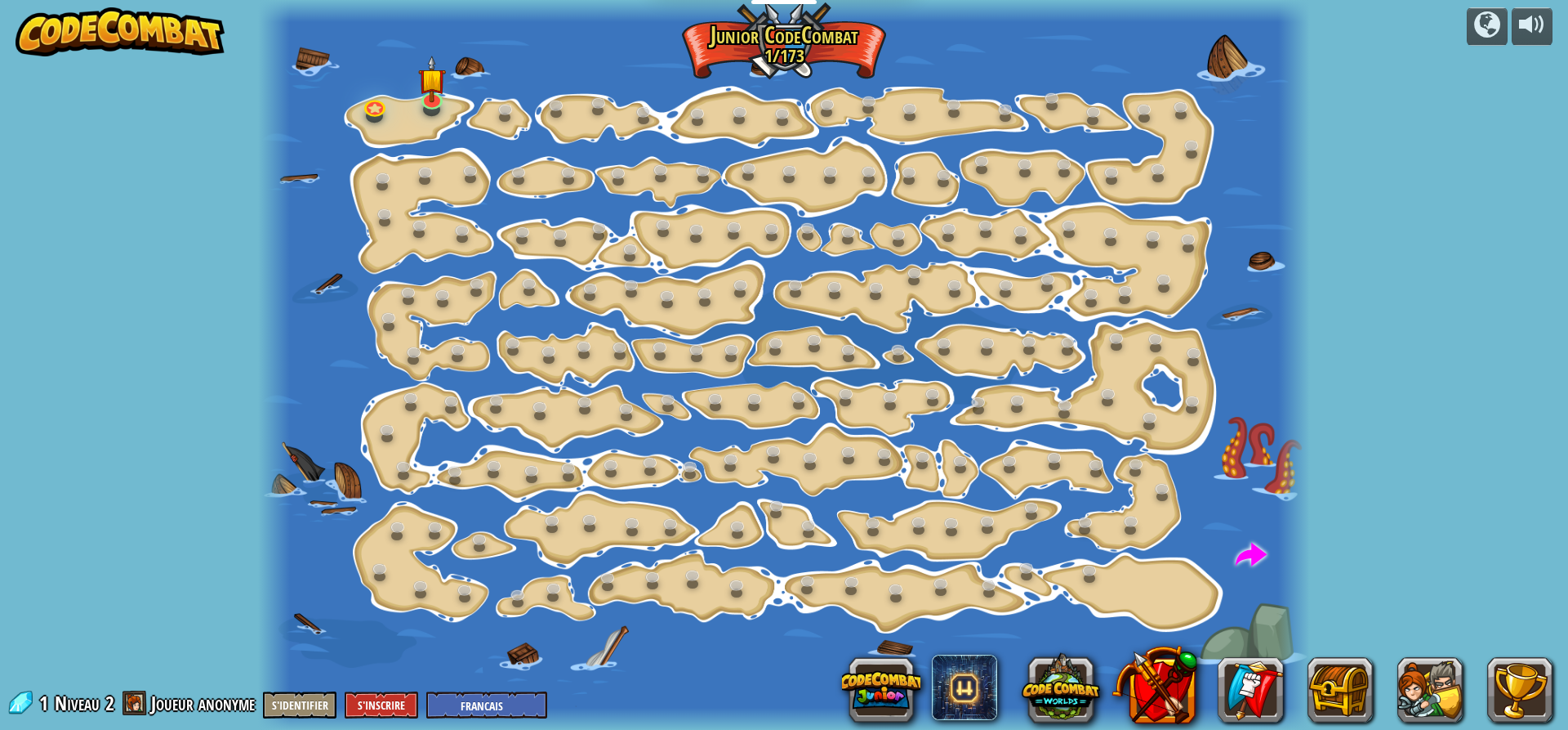
select select "fr"
click at [441, 97] on img at bounding box center [432, 69] width 28 height 63
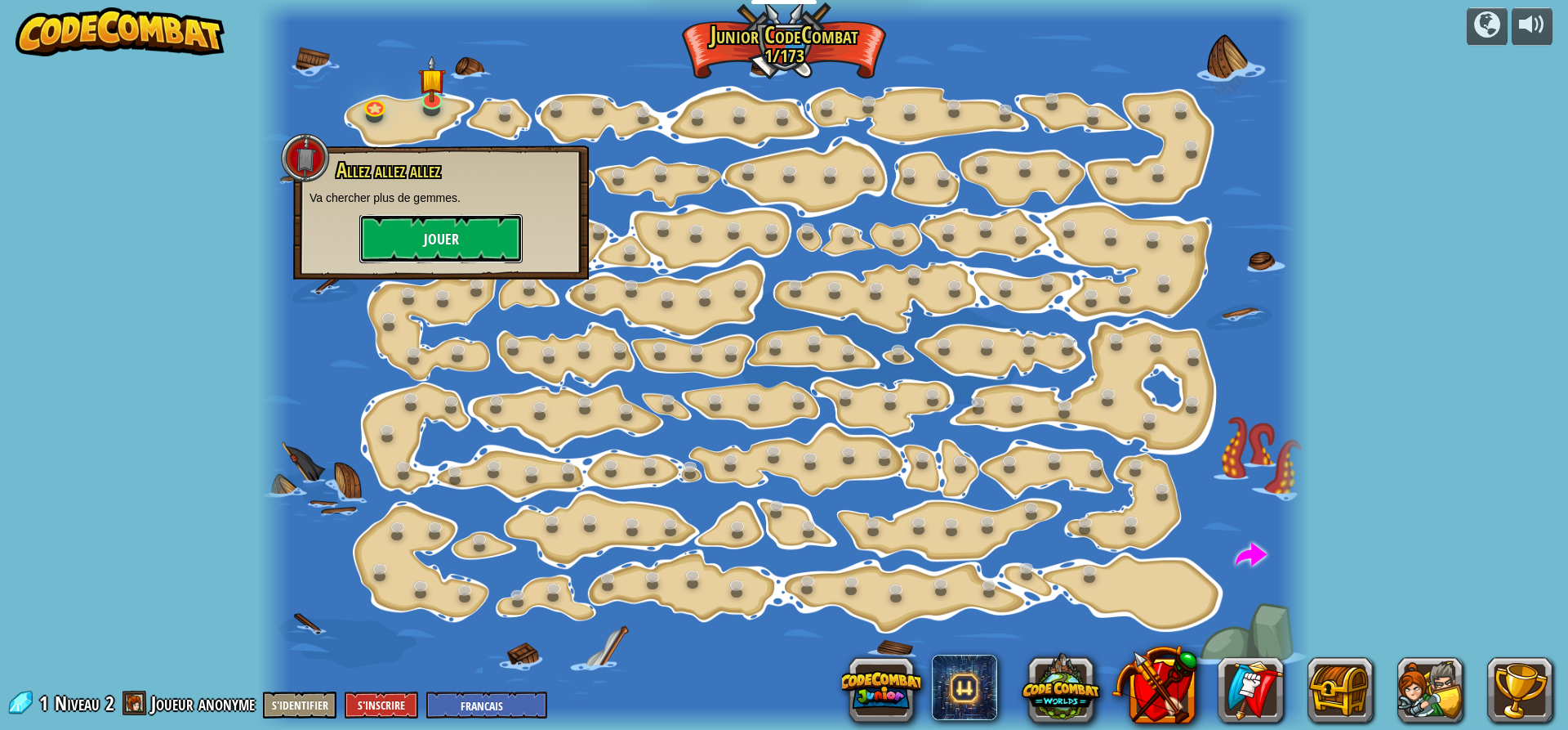
click at [451, 226] on button "Jouer" at bounding box center [441, 238] width 164 height 49
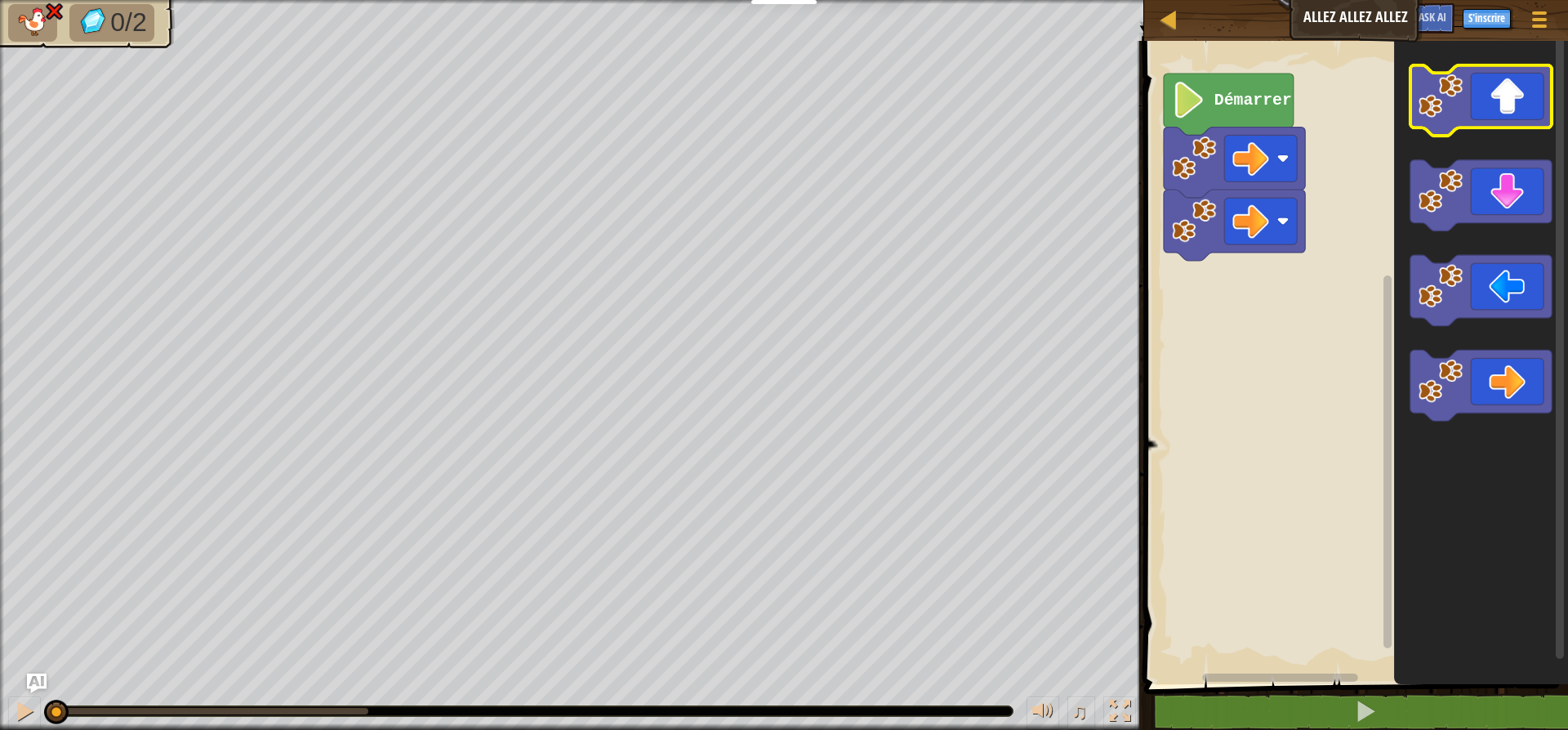
click at [1492, 102] on icon "Espace de travail de Blocky" at bounding box center [1482, 100] width 141 height 71
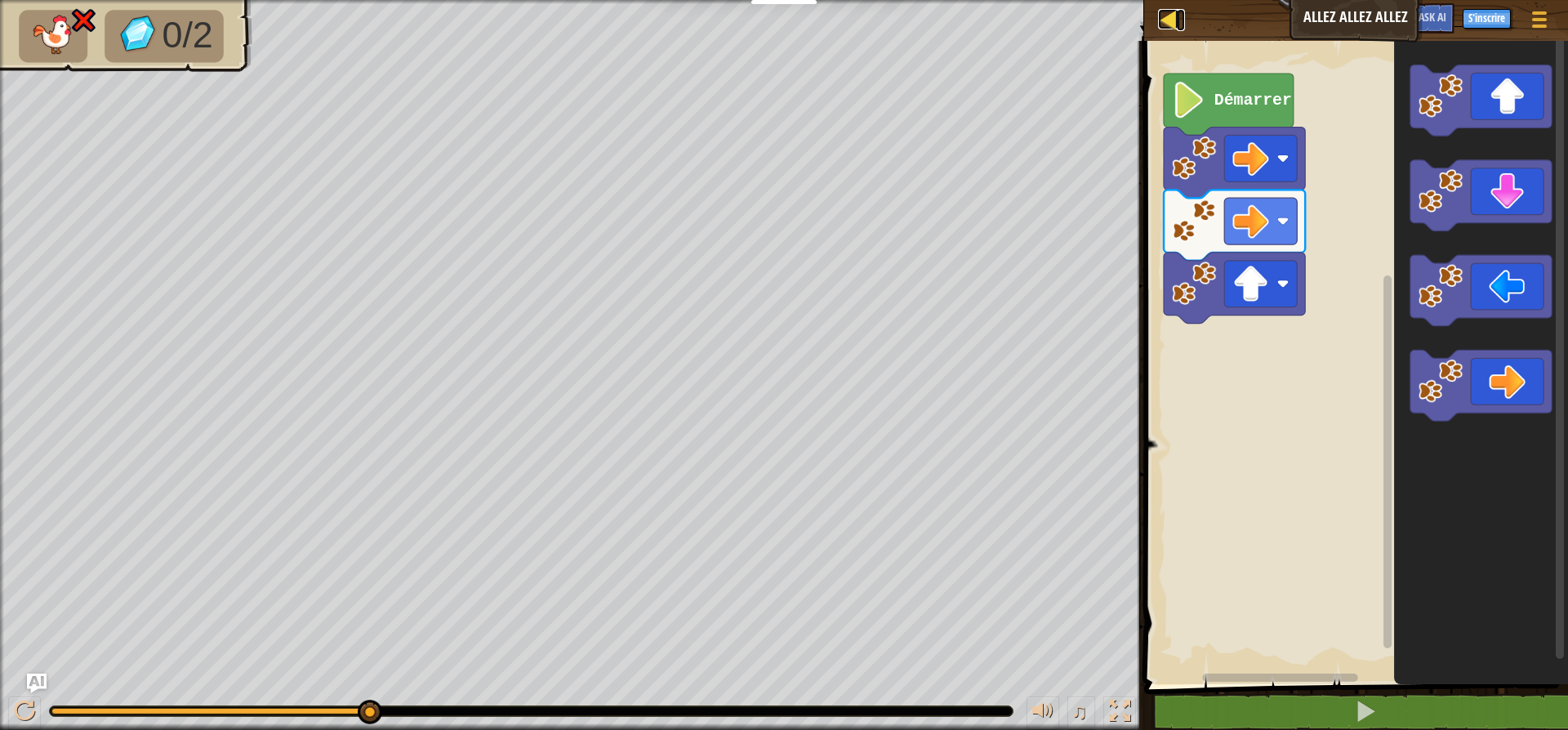
click at [1179, 20] on div at bounding box center [1168, 20] width 20 height 20
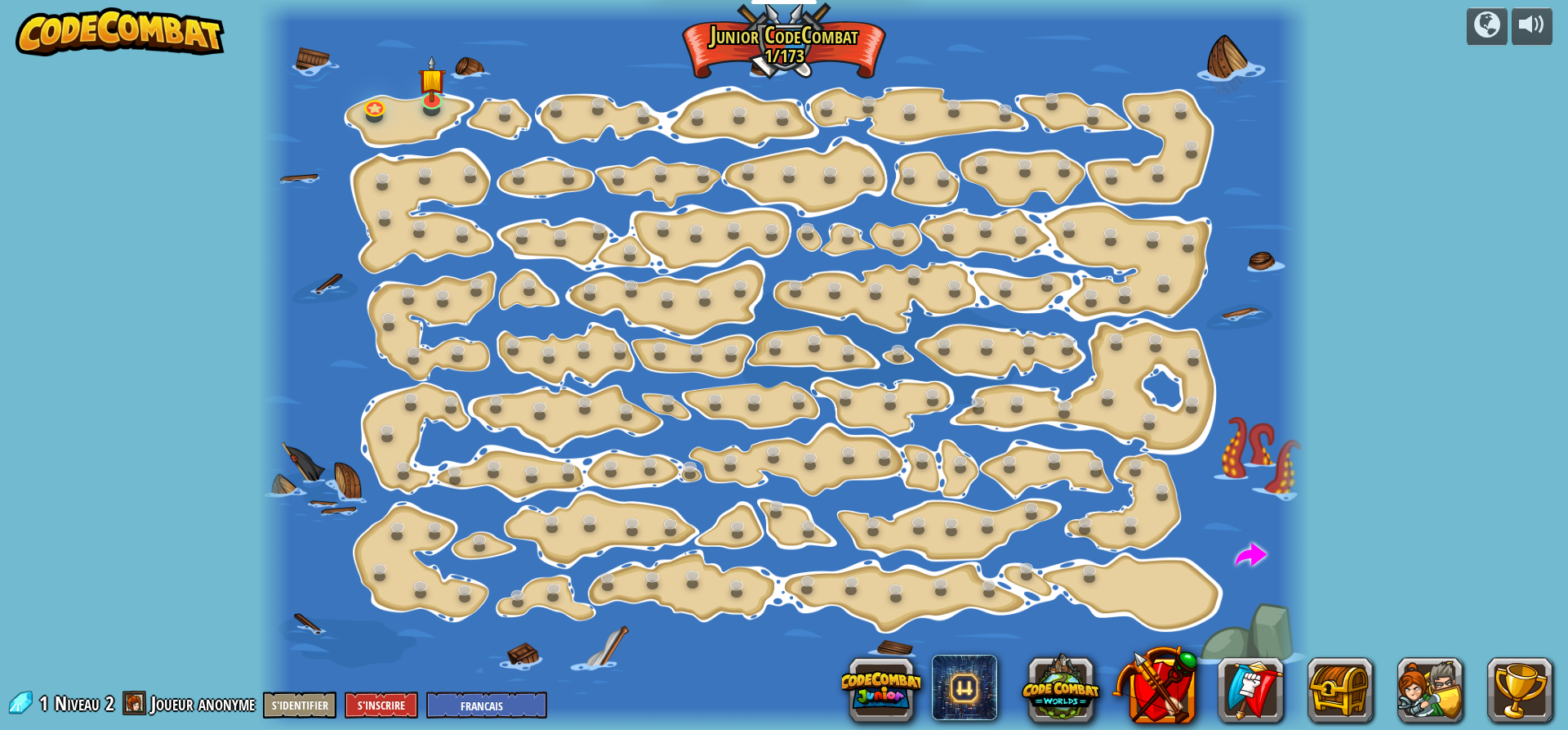
select select "fr"
click at [425, 104] on link at bounding box center [431, 96] width 33 height 33
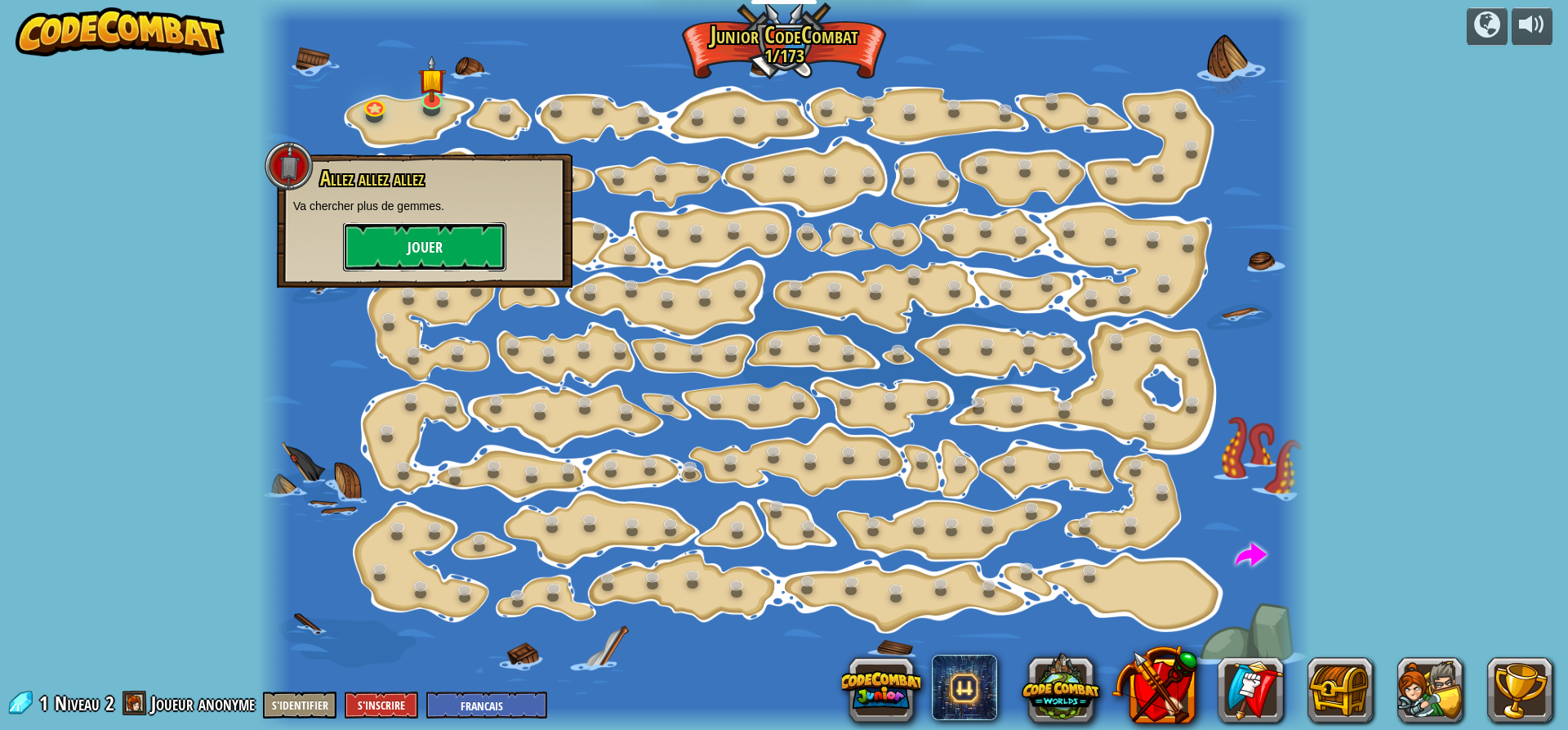
click at [461, 241] on button "Jouer" at bounding box center [425, 246] width 164 height 49
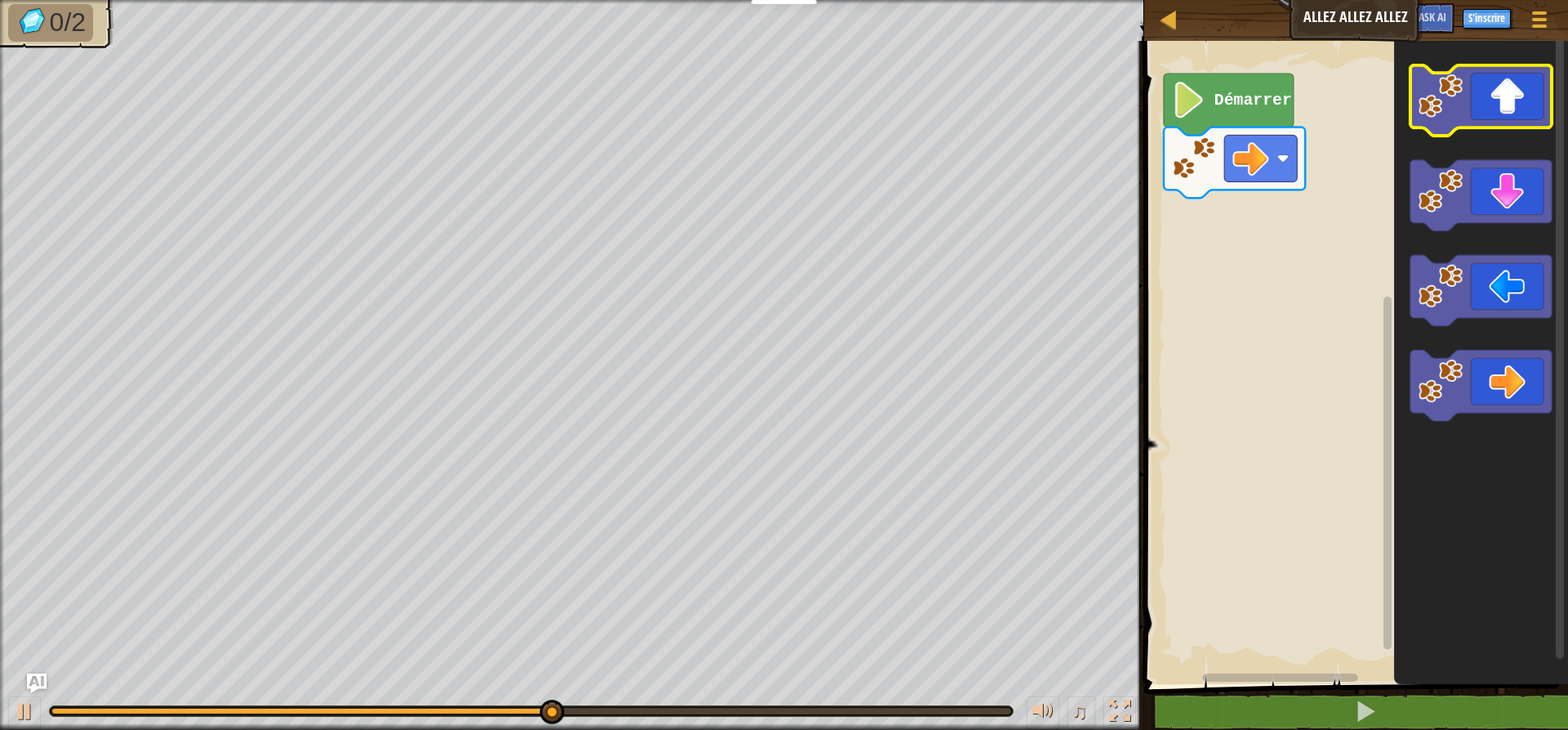
click at [1498, 124] on icon "Espace de travail de Blocky" at bounding box center [1482, 100] width 141 height 71
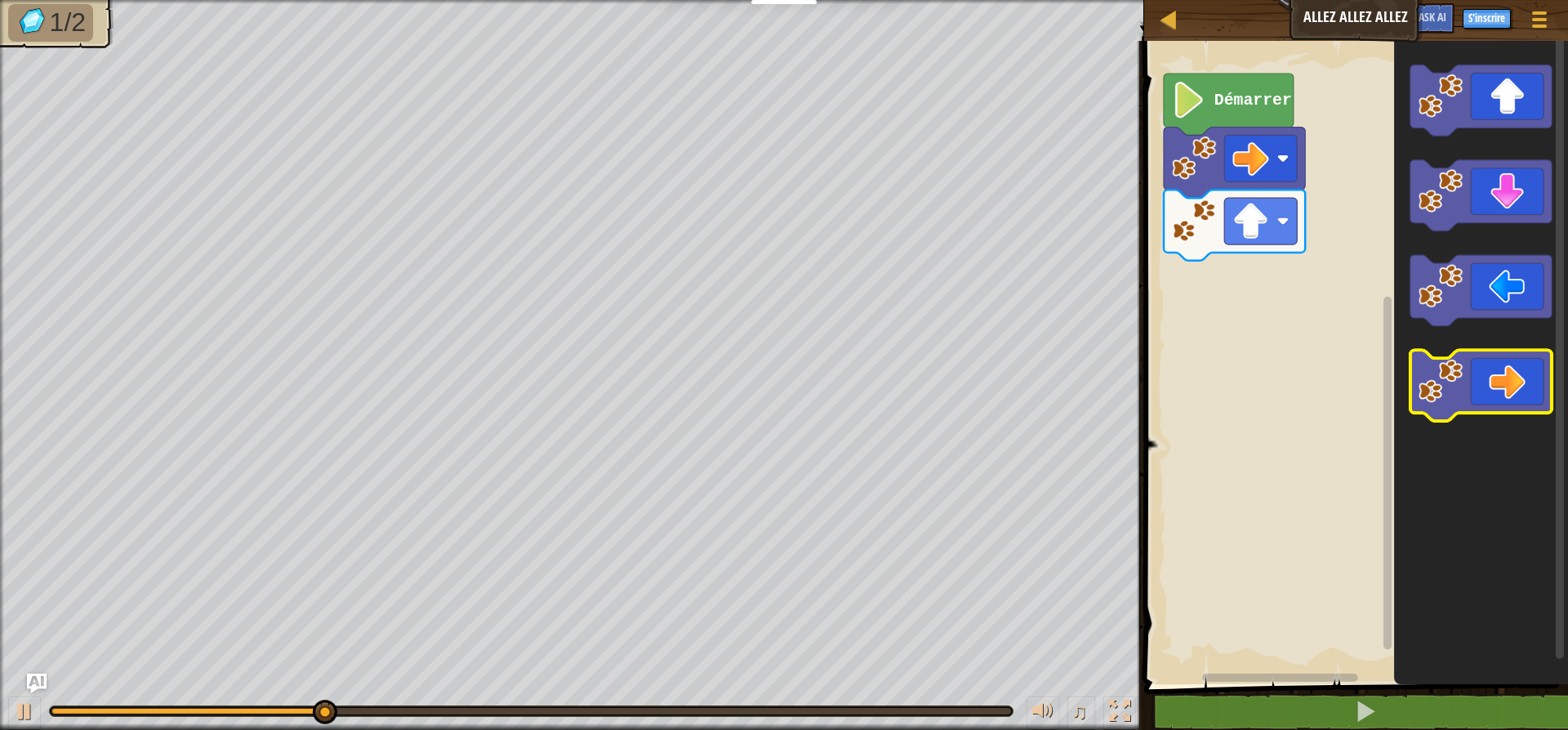
click at [1501, 383] on icon "Espace de travail de Blocky" at bounding box center [1482, 385] width 141 height 71
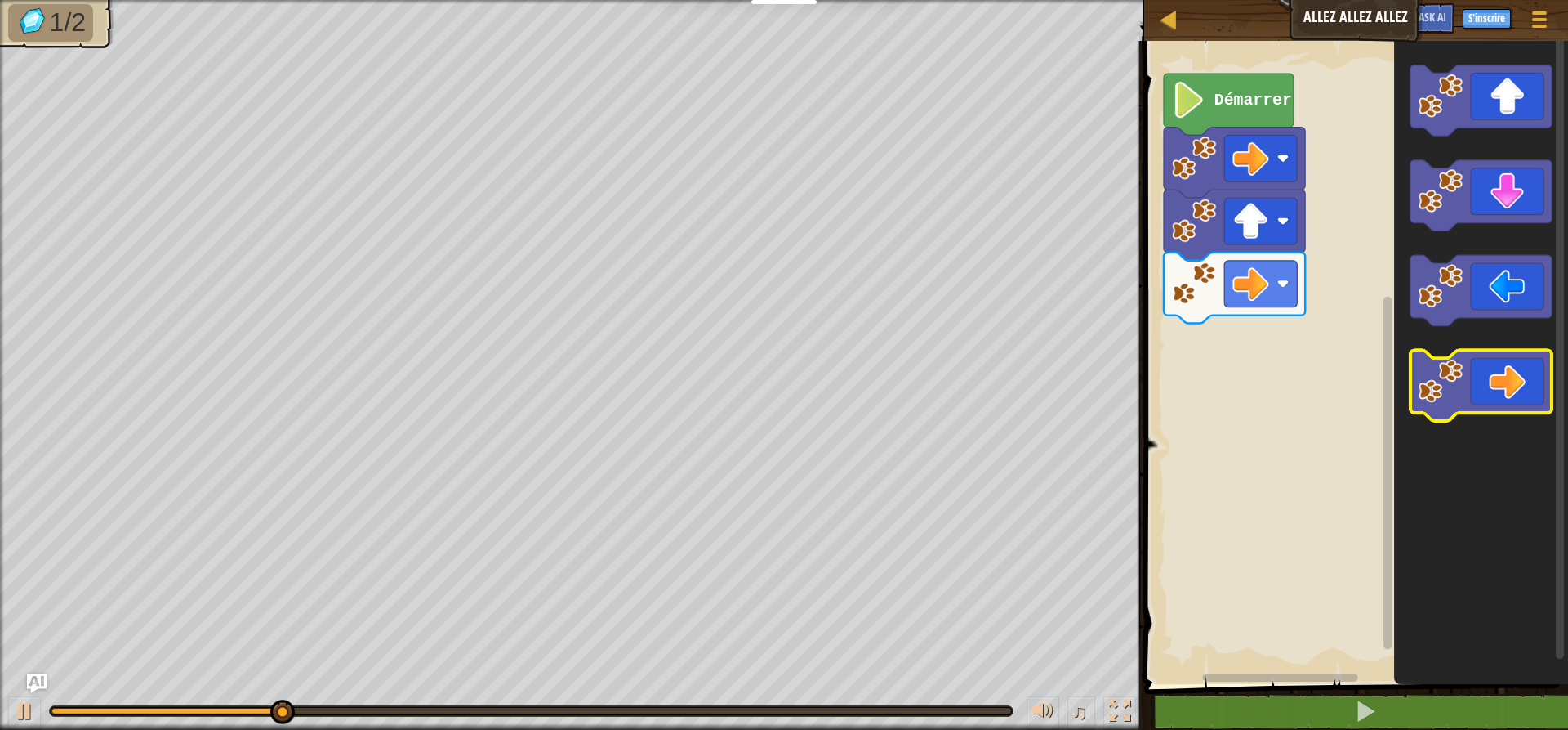
click at [1501, 383] on icon "Espace de travail de Blocky" at bounding box center [1482, 385] width 141 height 71
